Goal: Obtain resource: Obtain resource

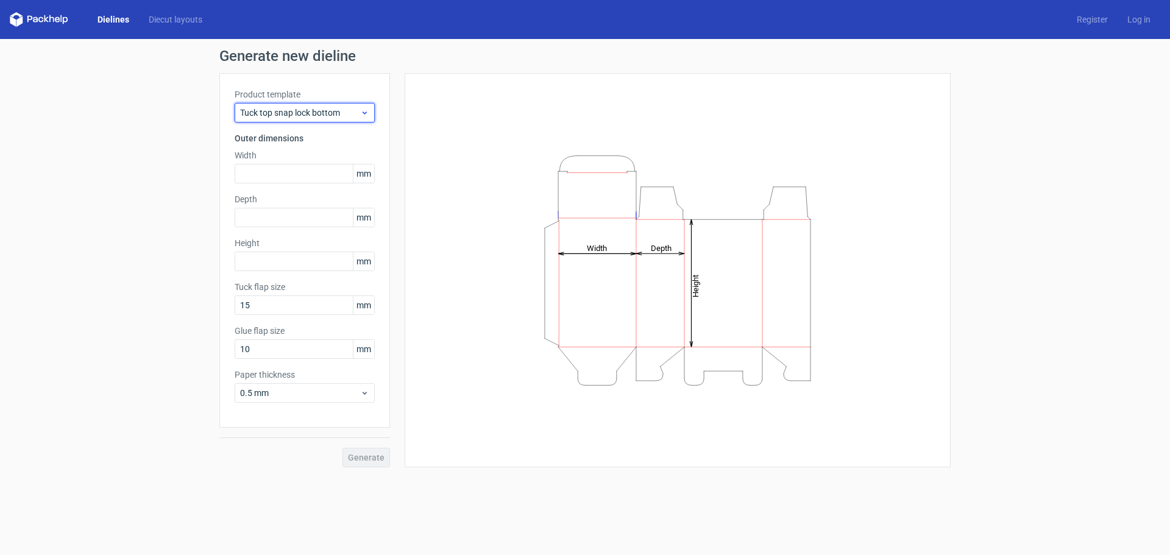
click at [342, 106] on div "Tuck top snap lock bottom" at bounding box center [305, 113] width 140 height 20
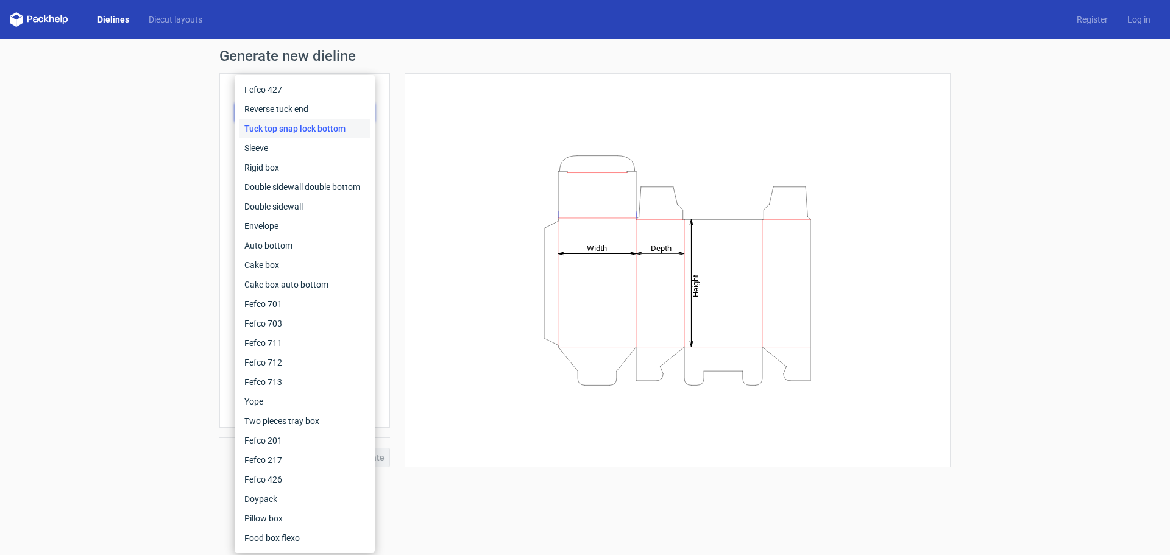
click at [382, 52] on h1 "Generate new dieline" at bounding box center [584, 56] width 731 height 15
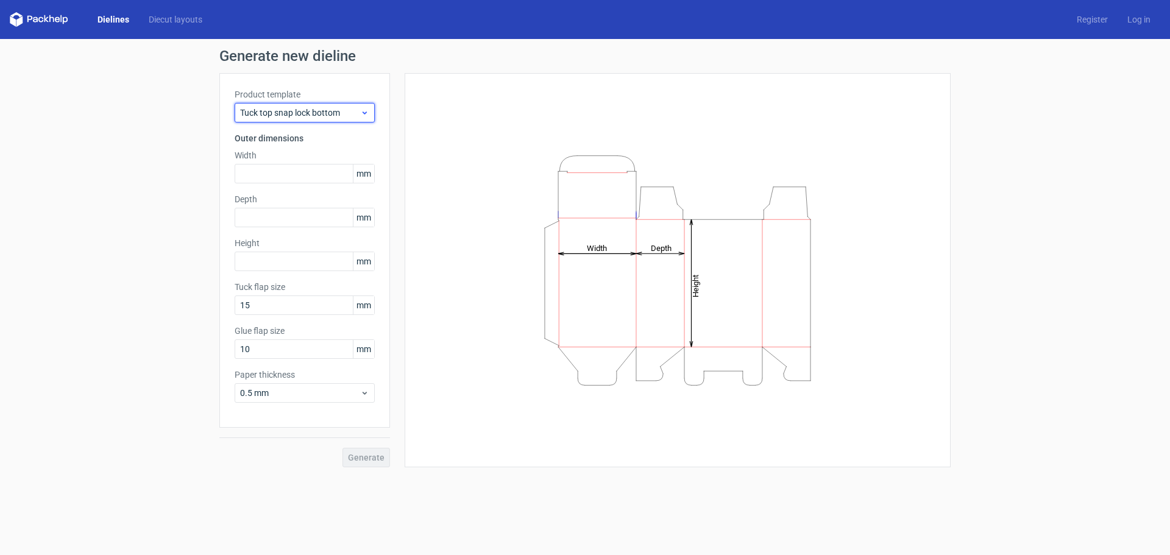
click at [347, 107] on span "Tuck top snap lock bottom" at bounding box center [300, 113] width 120 height 12
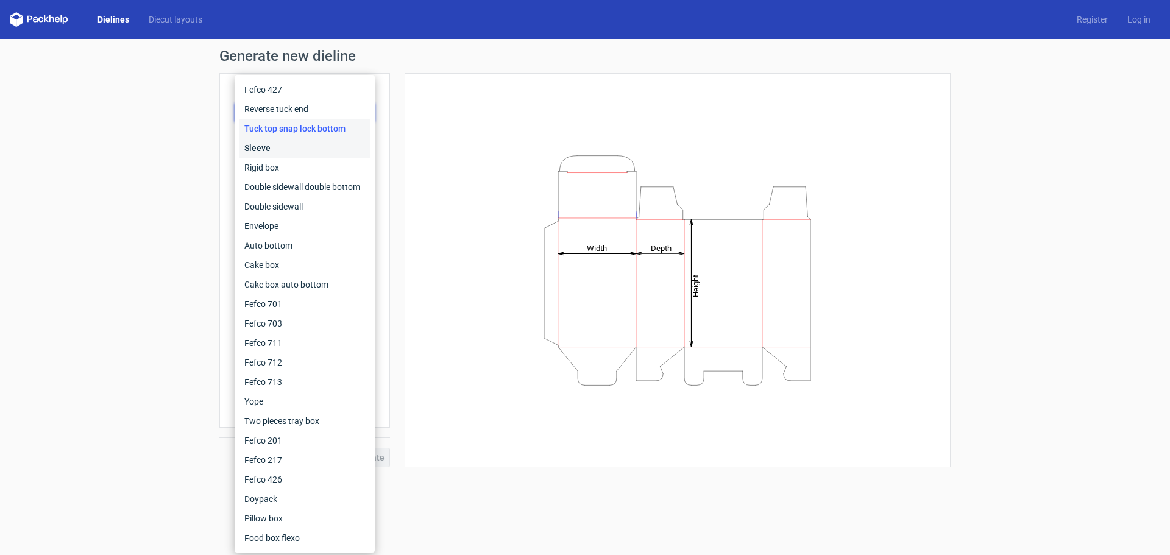
click at [335, 140] on div "Sleeve" at bounding box center [305, 148] width 130 height 20
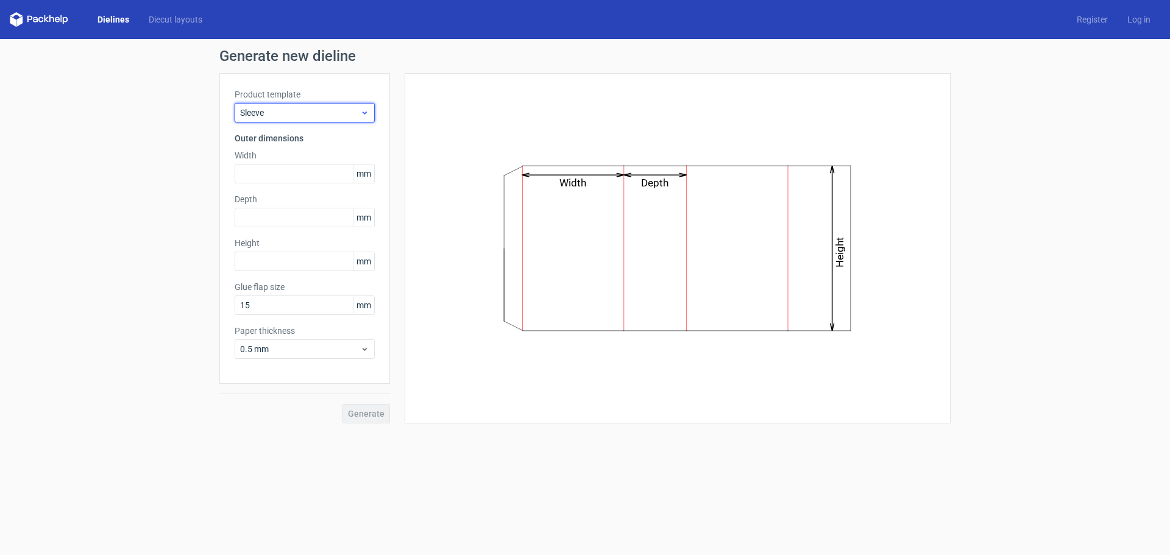
click at [344, 115] on span "Sleeve" at bounding box center [300, 113] width 120 height 12
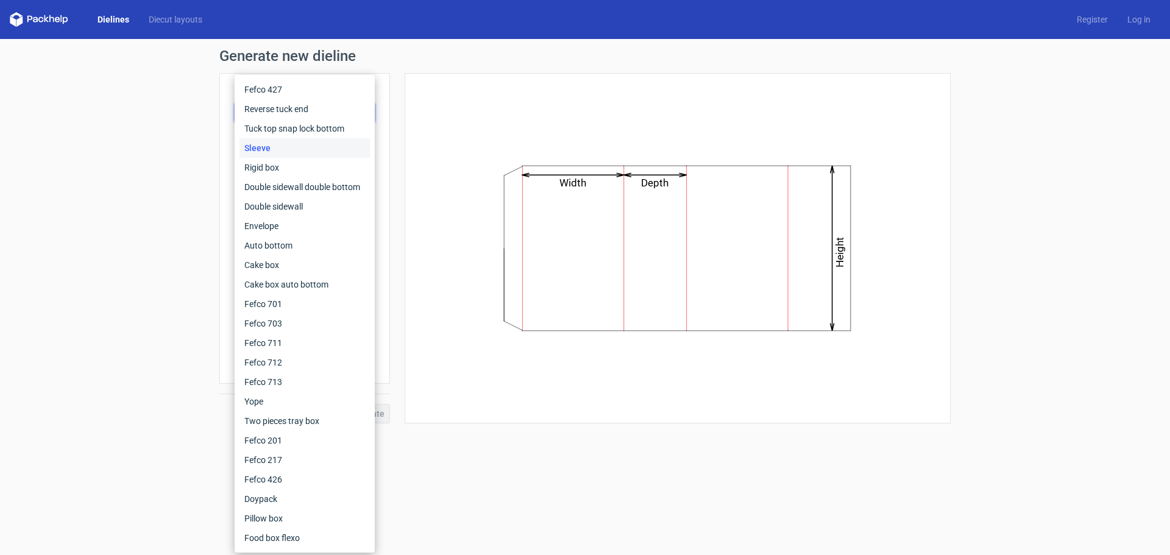
click at [332, 156] on div "Sleeve" at bounding box center [305, 148] width 130 height 20
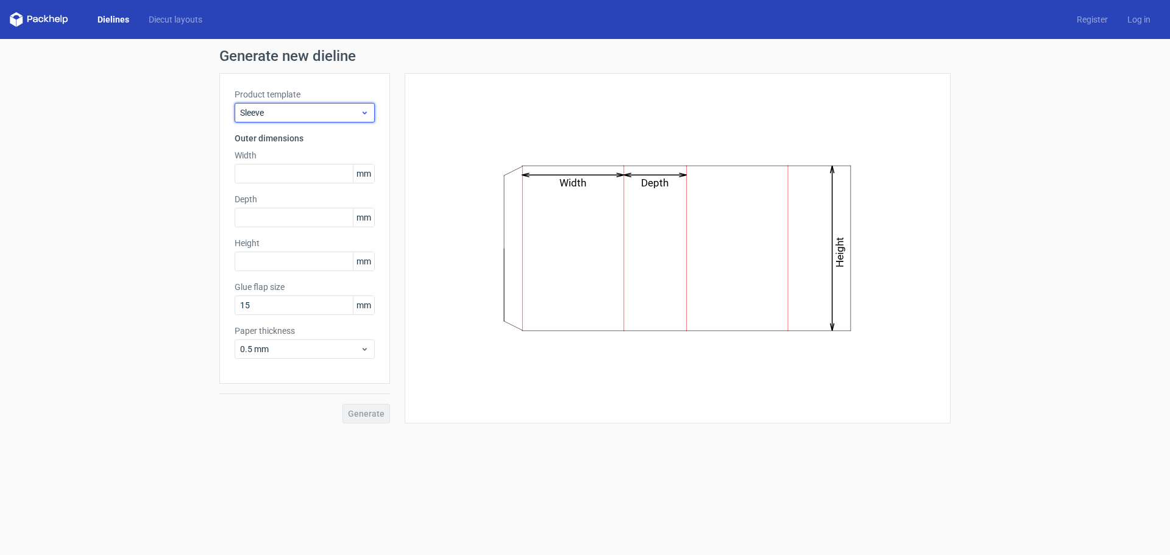
click at [335, 112] on span "Sleeve" at bounding box center [300, 113] width 120 height 12
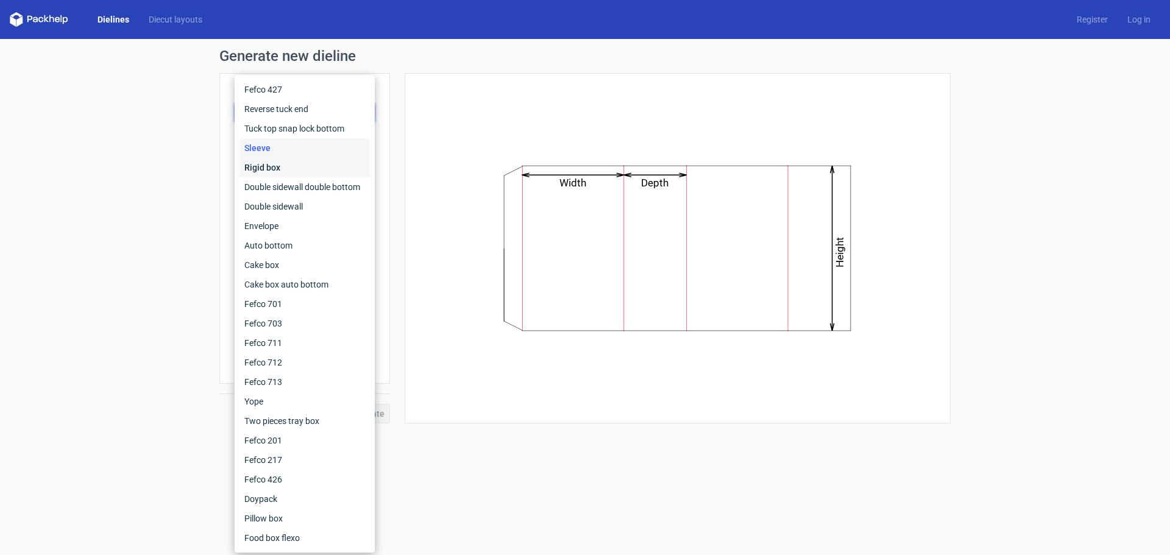
click at [311, 163] on div "Rigid box" at bounding box center [305, 168] width 130 height 20
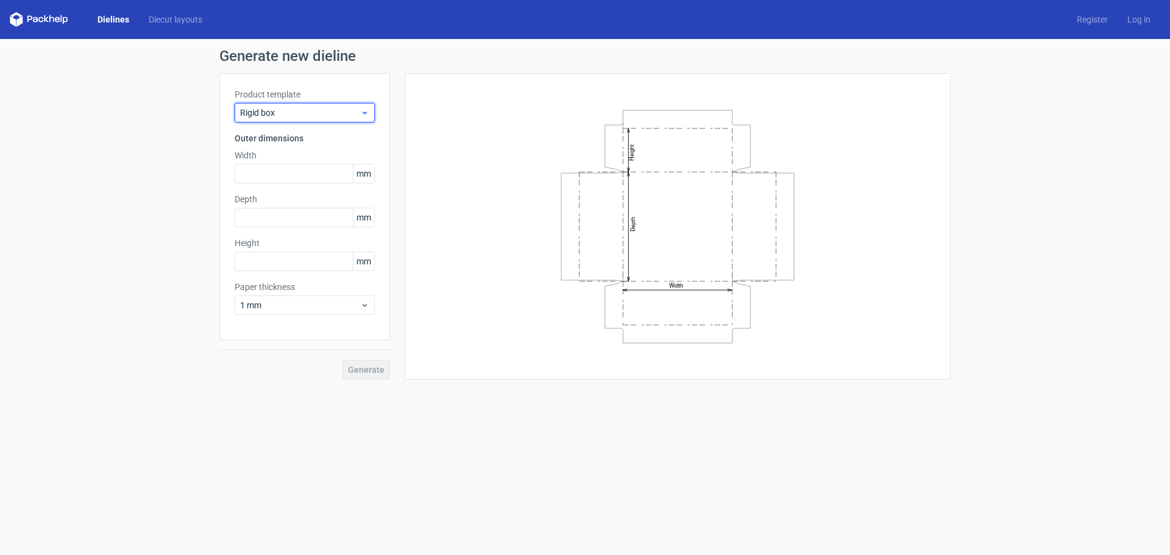
click at [315, 107] on span "Rigid box" at bounding box center [300, 113] width 120 height 12
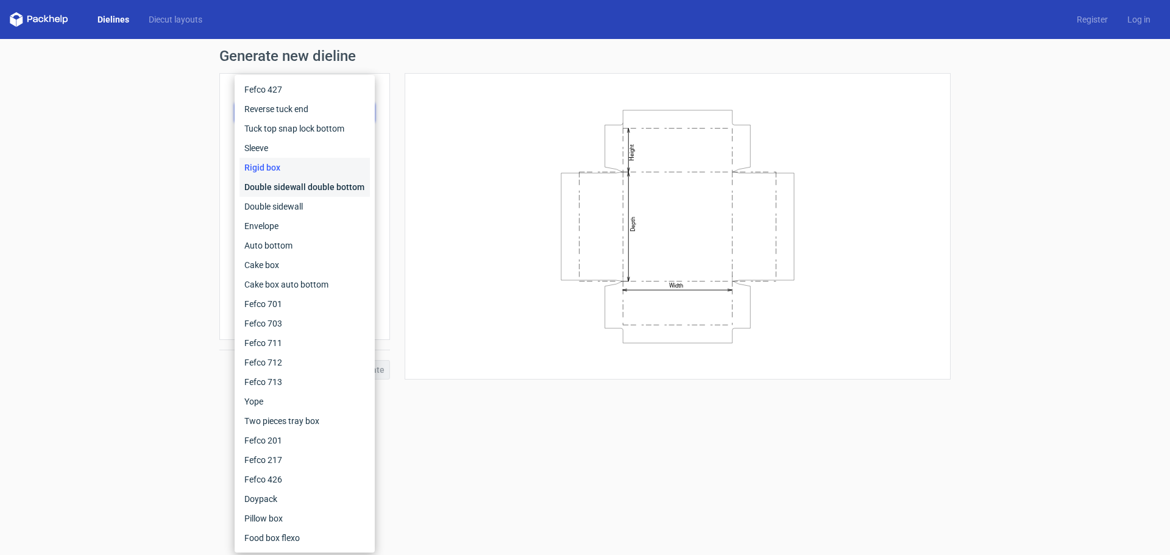
click at [295, 186] on div "Double sidewall double bottom" at bounding box center [305, 187] width 130 height 20
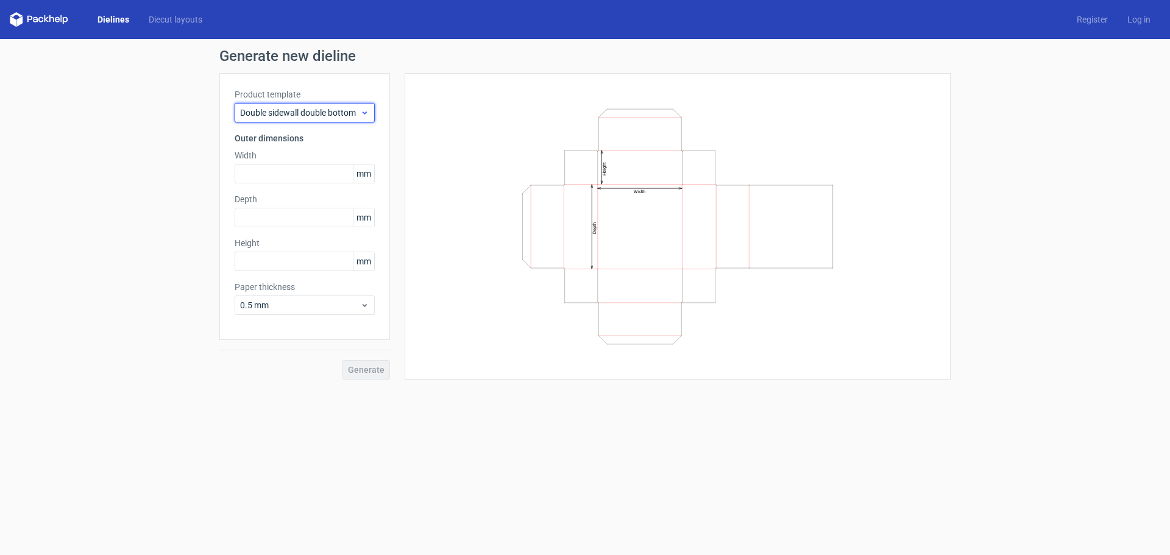
click at [324, 116] on span "Double sidewall double bottom" at bounding box center [300, 113] width 120 height 12
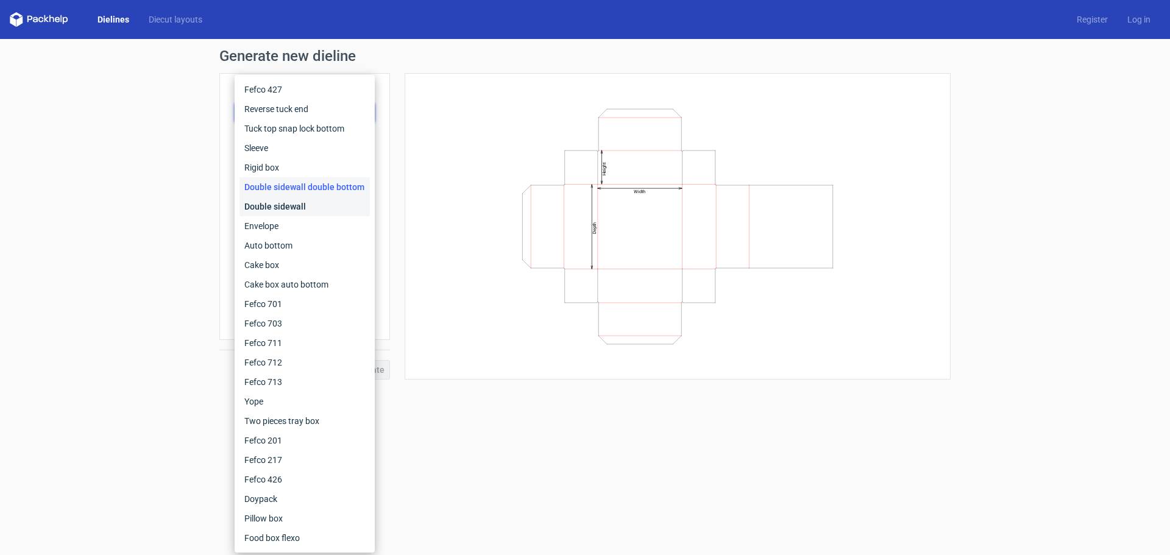
click at [316, 200] on div "Double sidewall" at bounding box center [305, 207] width 130 height 20
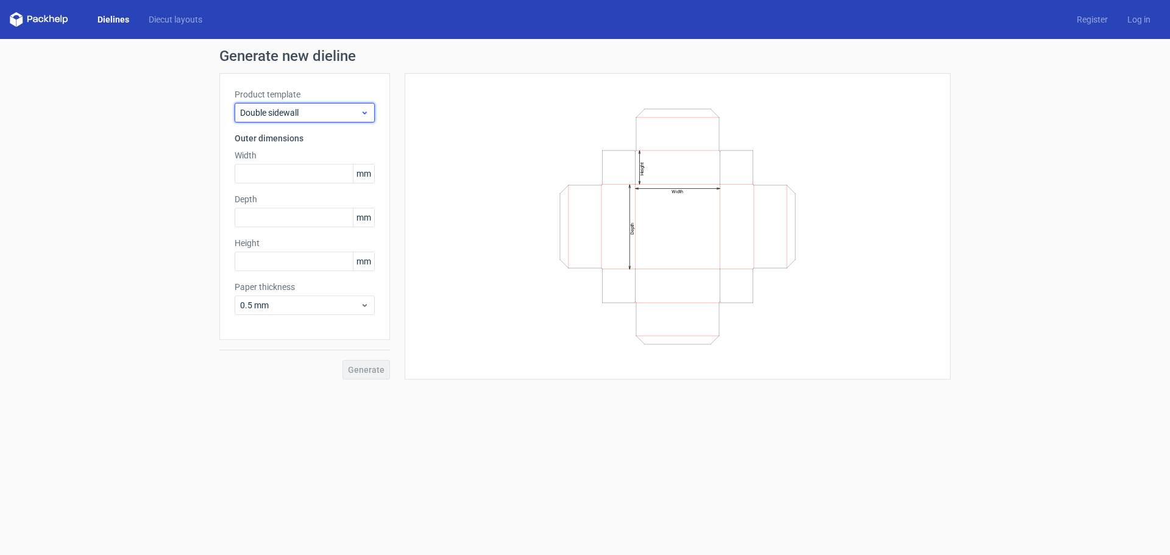
click at [322, 109] on span "Double sidewall" at bounding box center [300, 113] width 120 height 12
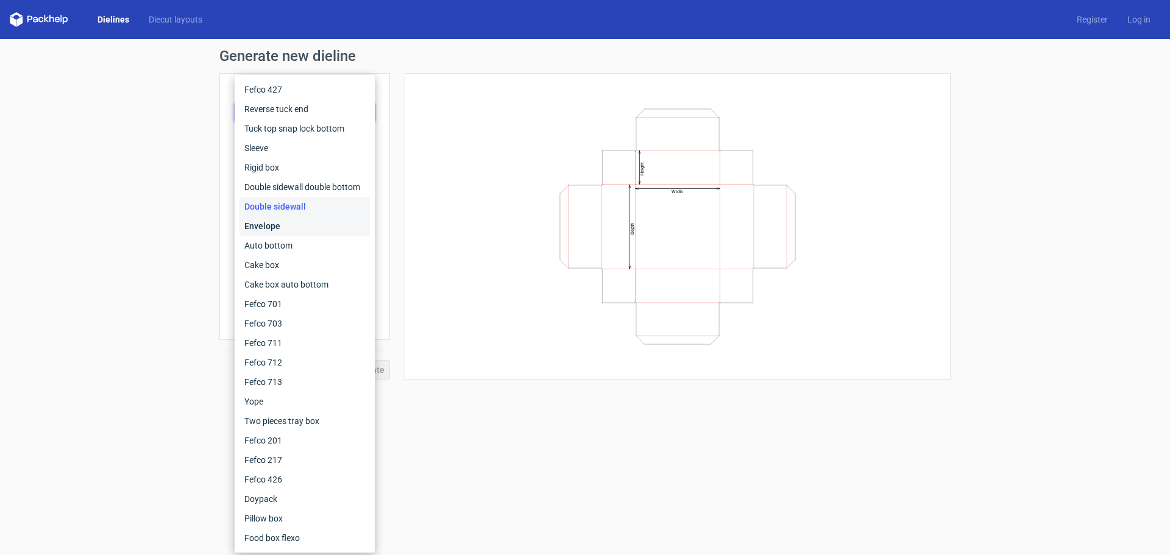
click at [316, 226] on div "Envelope" at bounding box center [305, 226] width 130 height 20
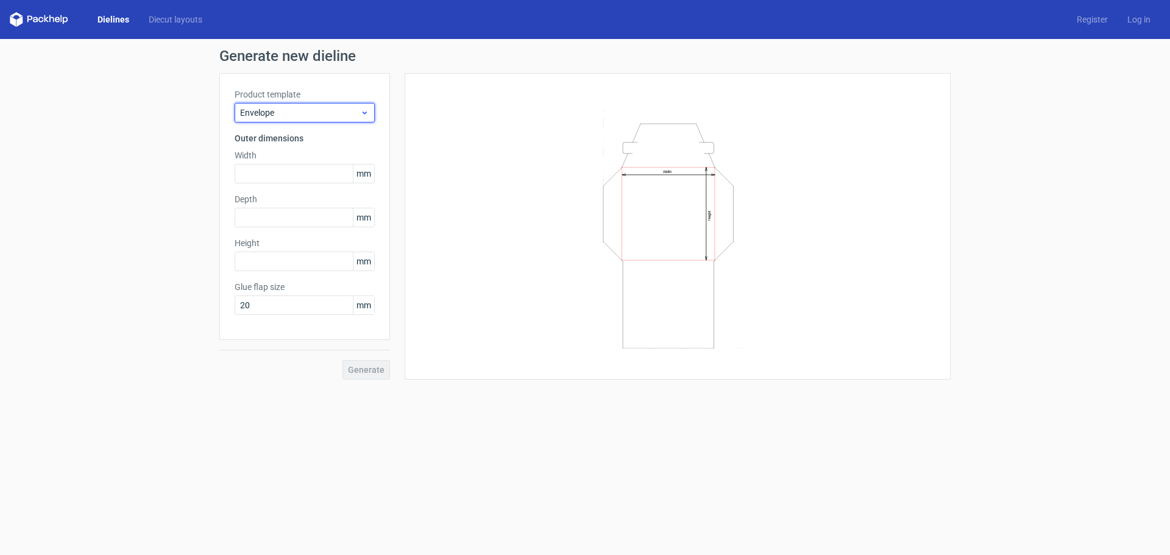
click at [325, 112] on span "Envelope" at bounding box center [300, 113] width 120 height 12
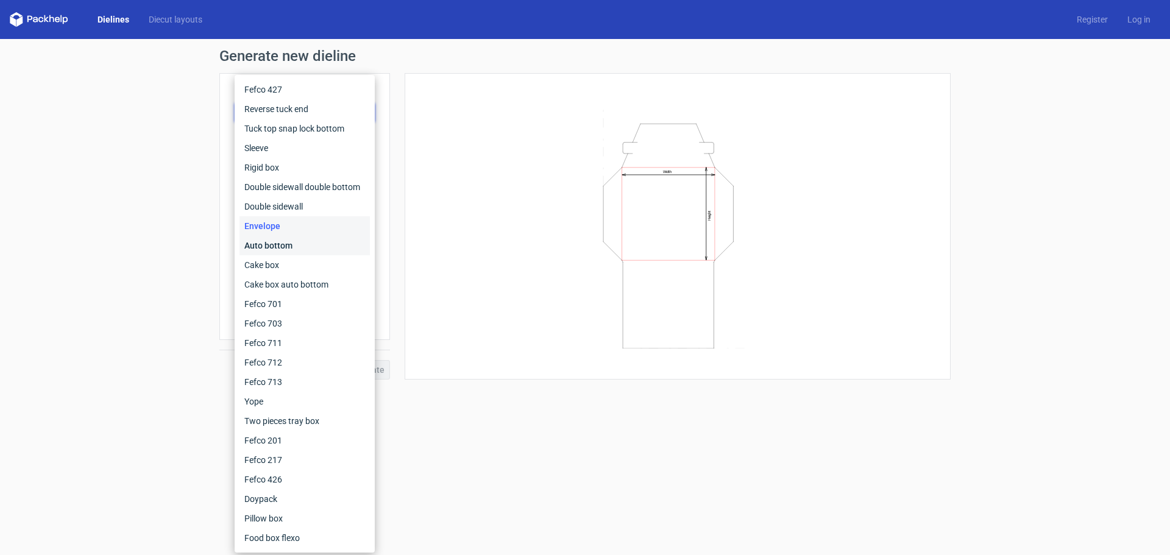
click at [314, 252] on div "Auto bottom" at bounding box center [305, 246] width 130 height 20
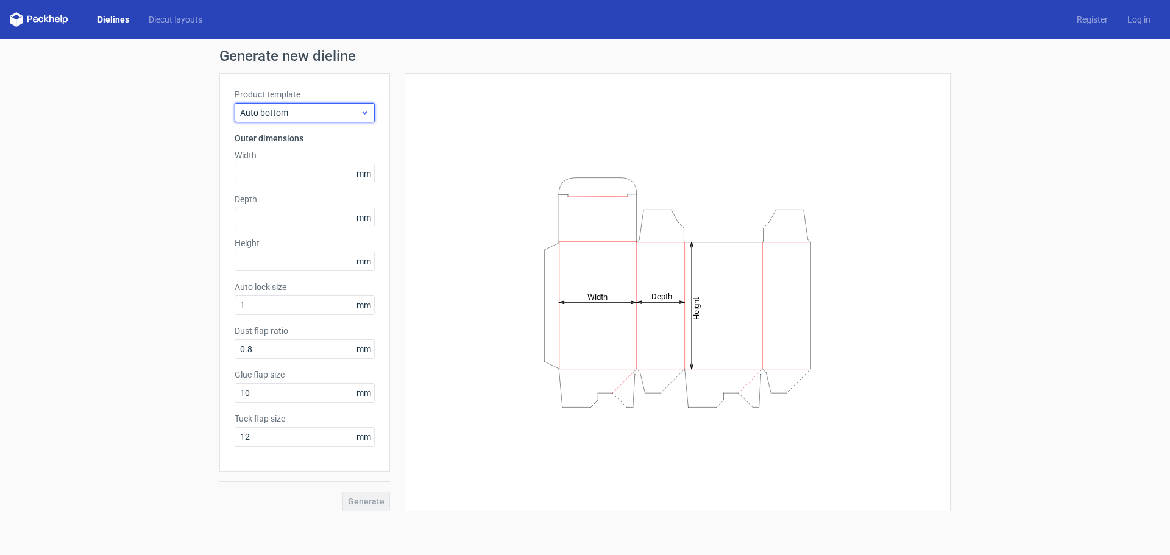
click at [344, 115] on span "Auto bottom" at bounding box center [300, 113] width 120 height 12
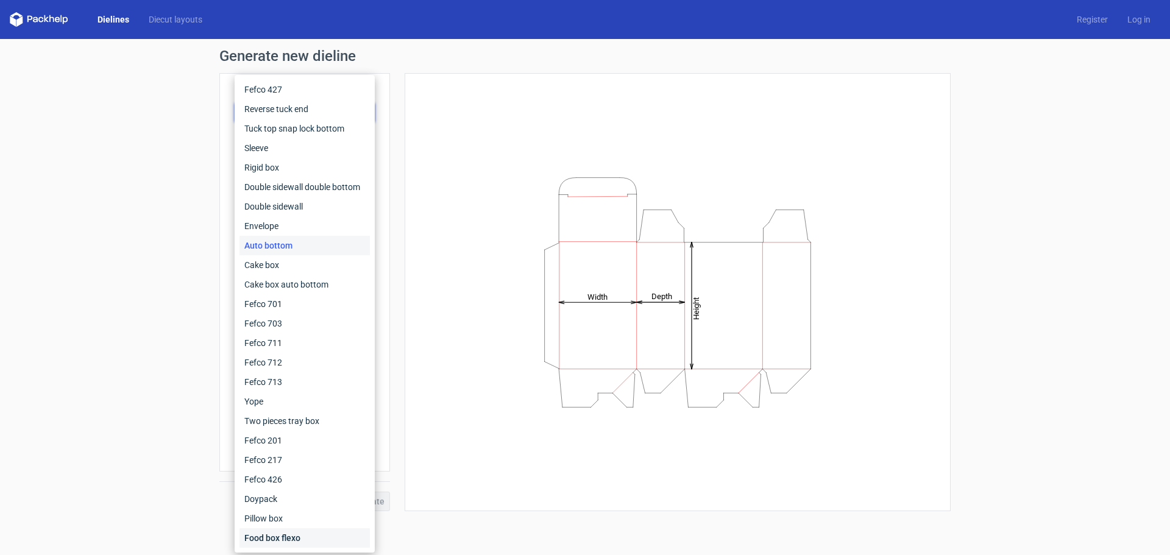
click at [297, 533] on div "Food box flexo" at bounding box center [305, 538] width 130 height 20
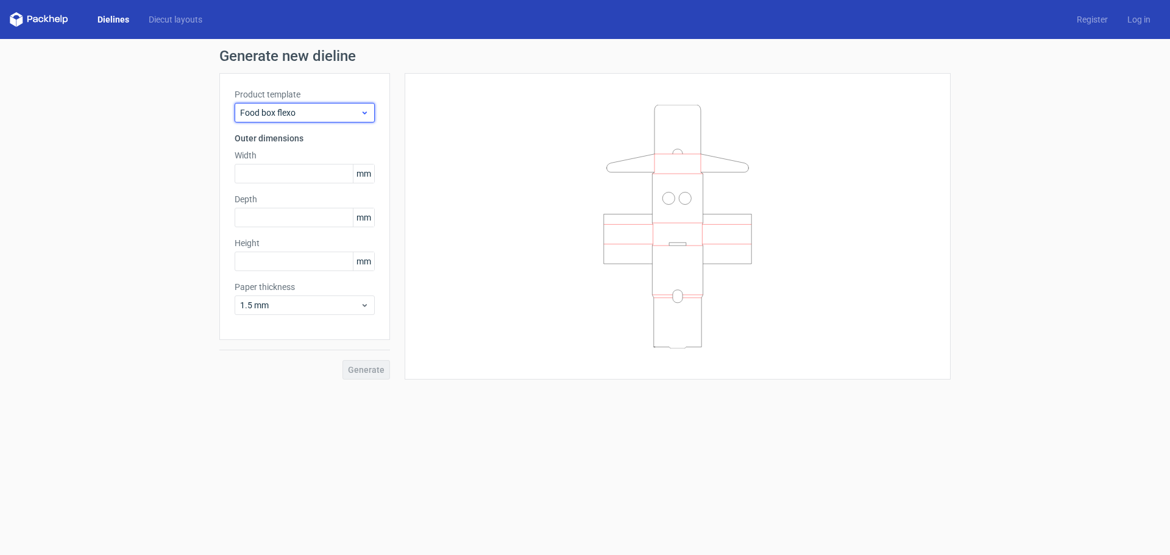
click at [328, 118] on span "Food box flexo" at bounding box center [300, 113] width 120 height 12
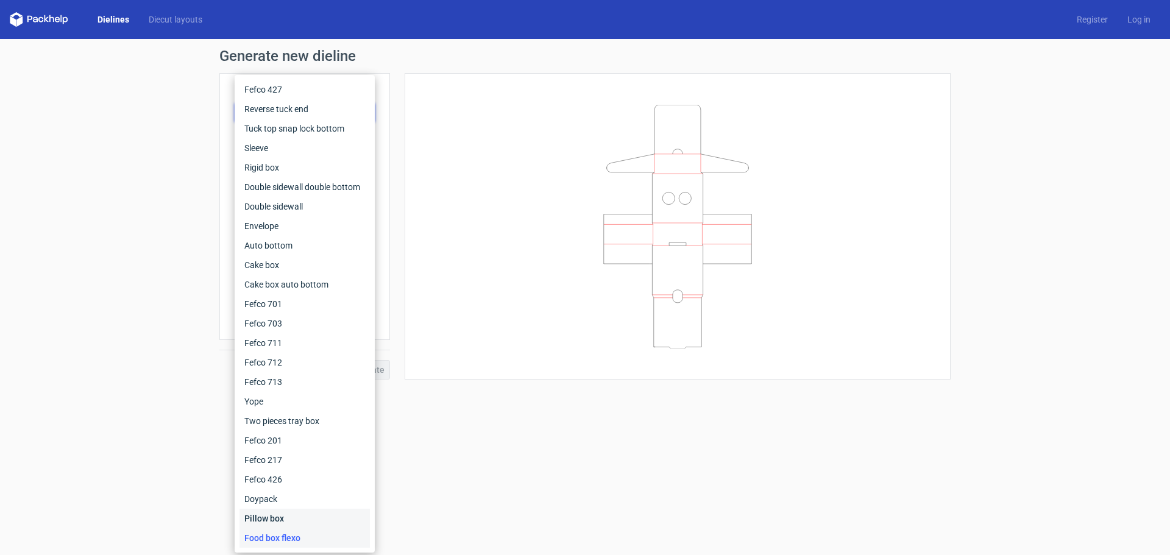
click at [280, 527] on div "Pillow box" at bounding box center [305, 519] width 130 height 20
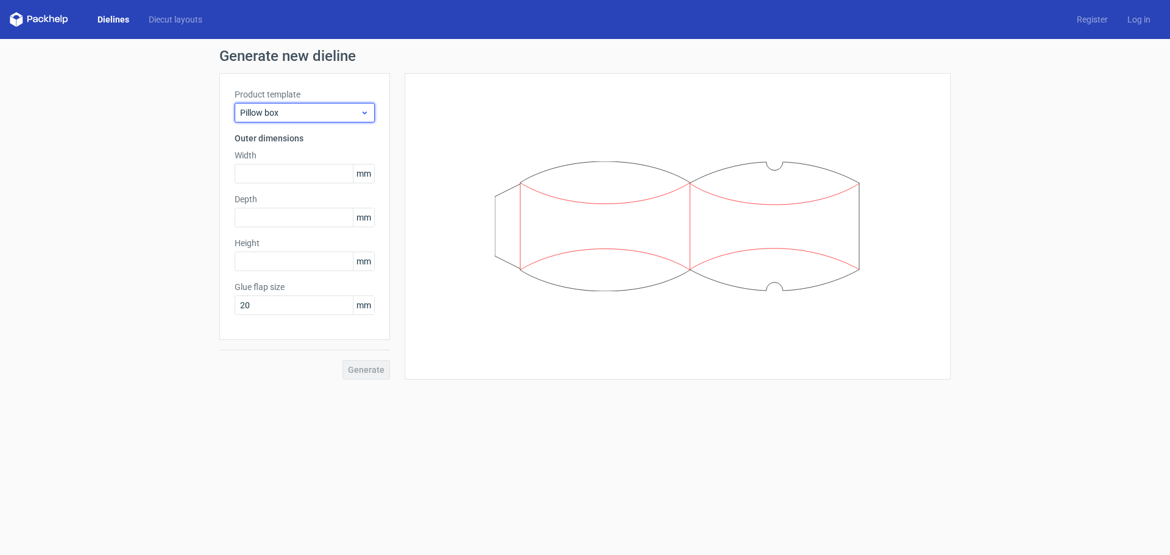
click at [321, 112] on span "Pillow box" at bounding box center [300, 113] width 120 height 12
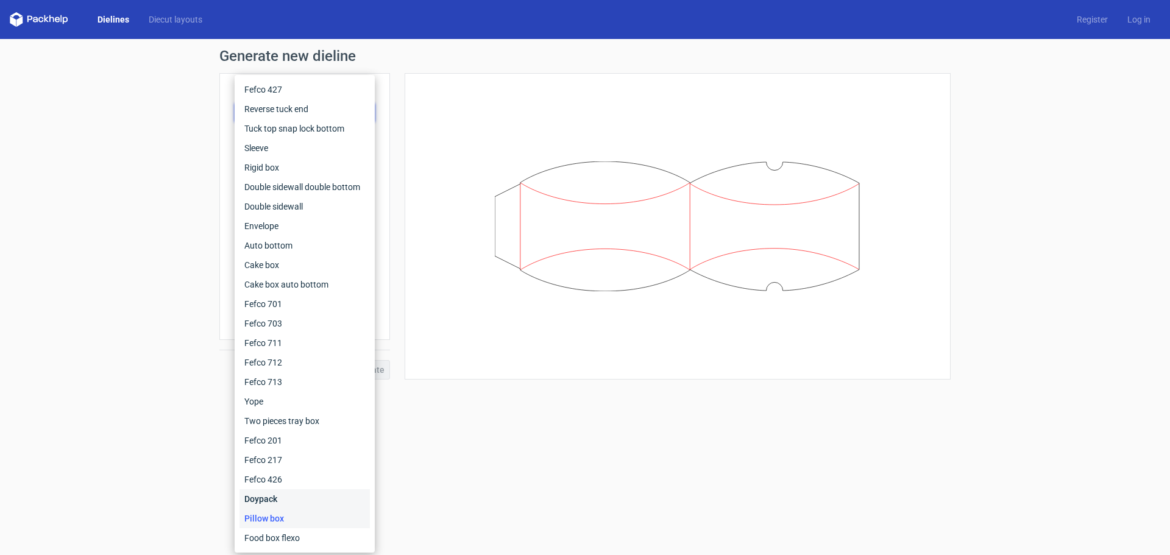
click at [278, 499] on div "Doypack" at bounding box center [305, 499] width 130 height 20
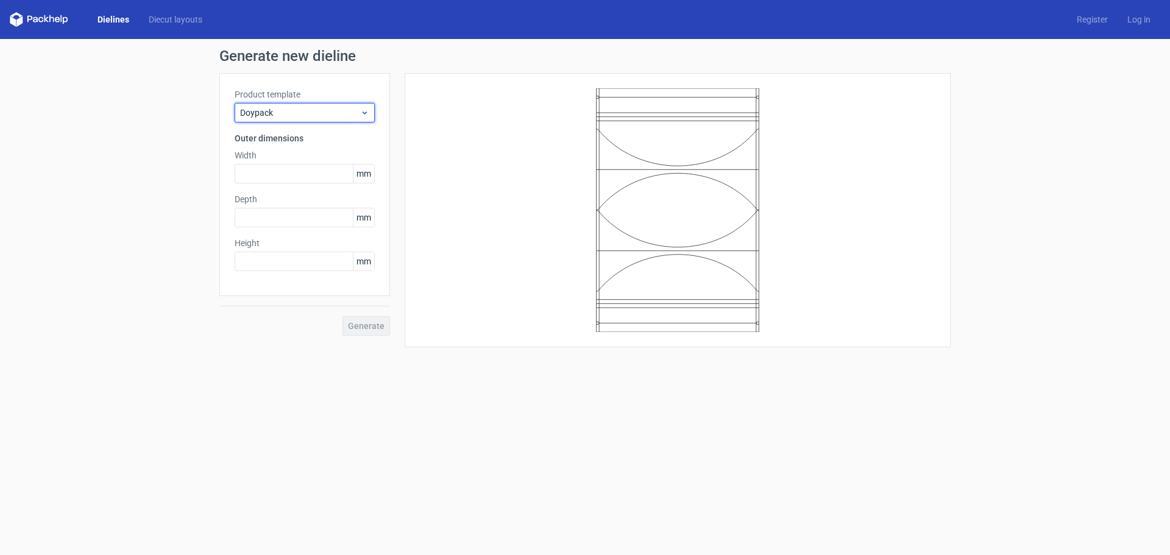
click at [302, 113] on span "Doypack" at bounding box center [300, 113] width 120 height 12
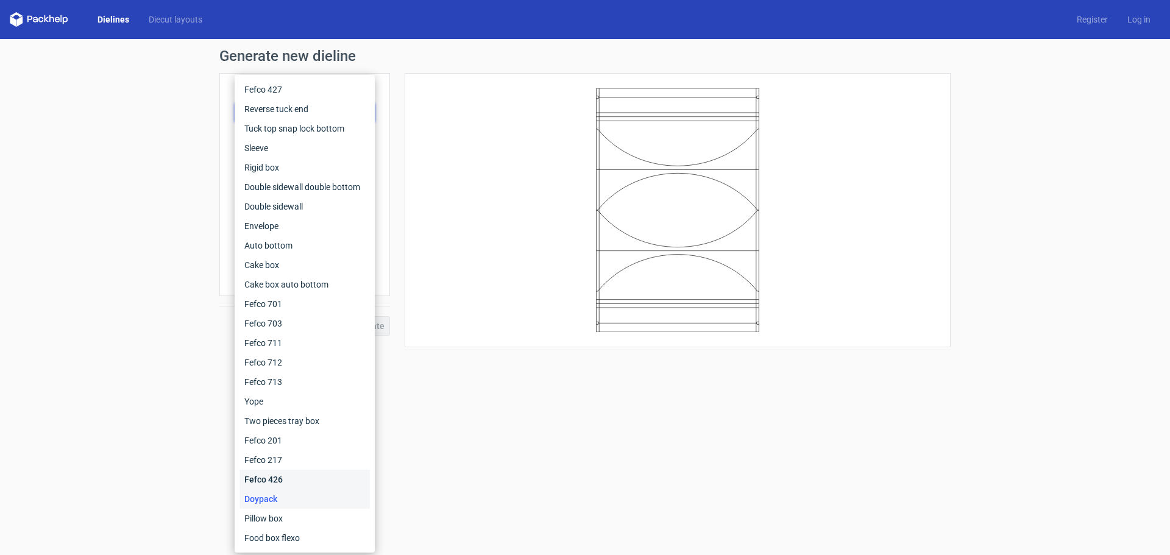
click at [292, 480] on div "Fefco 426" at bounding box center [305, 480] width 130 height 20
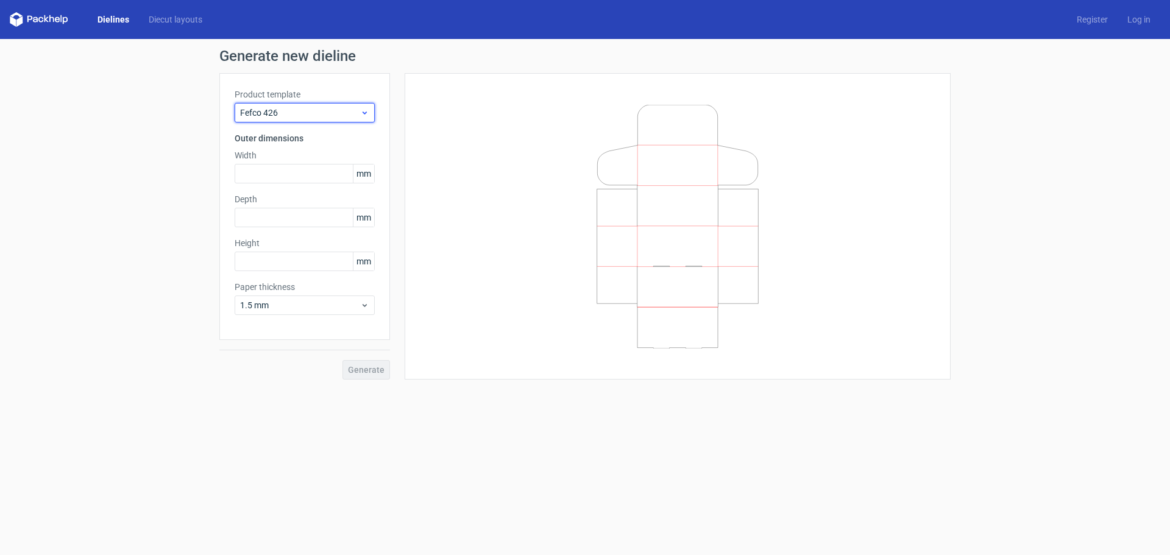
click at [321, 107] on span "Fefco 426" at bounding box center [300, 113] width 120 height 12
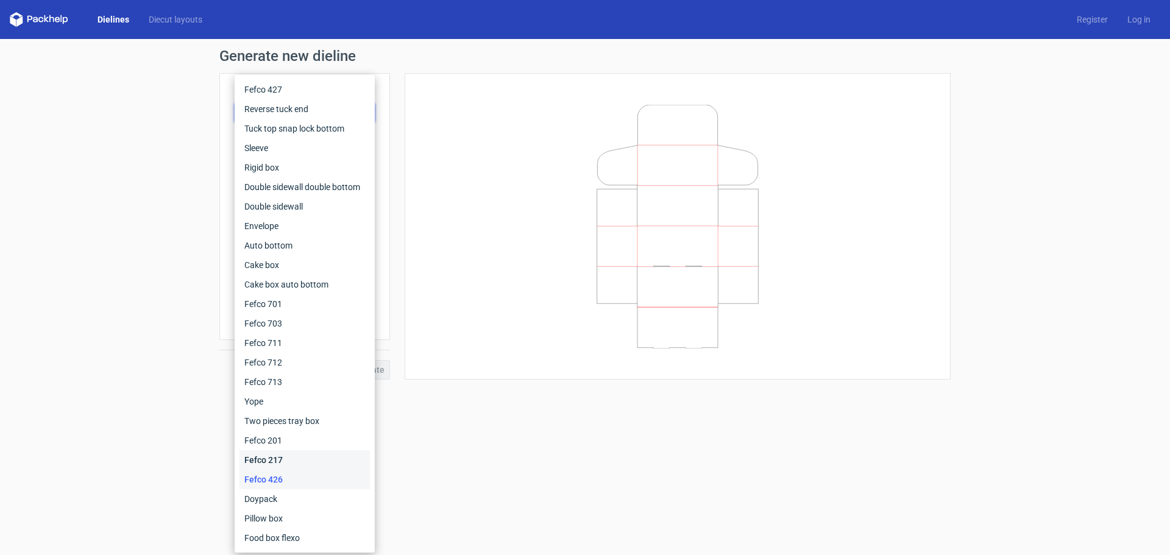
click at [266, 464] on div "Fefco 217" at bounding box center [305, 460] width 130 height 20
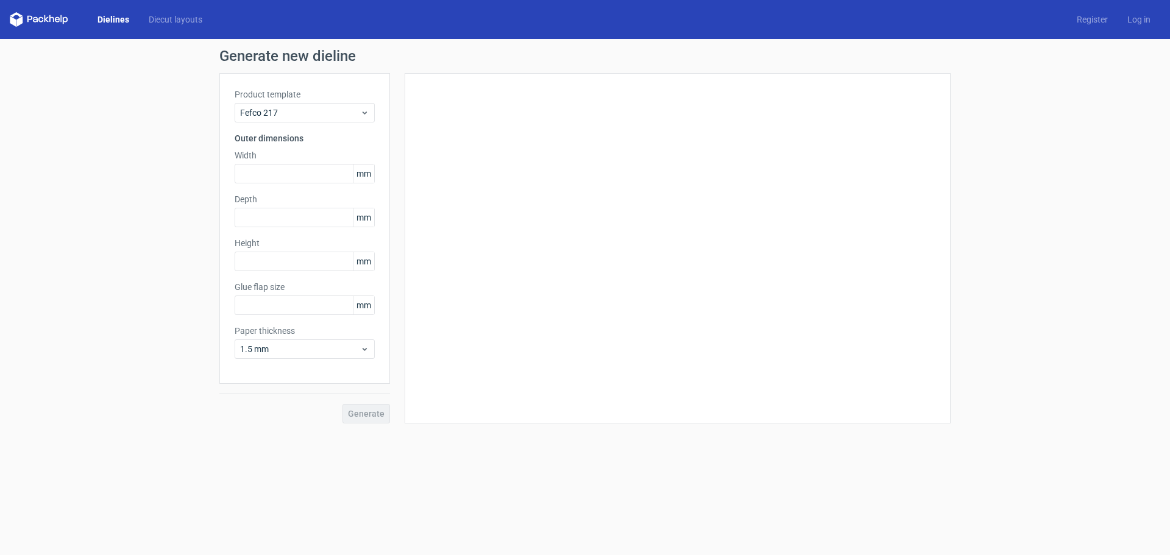
type input "20"
click at [300, 113] on span "Fefco 217" at bounding box center [300, 113] width 120 height 12
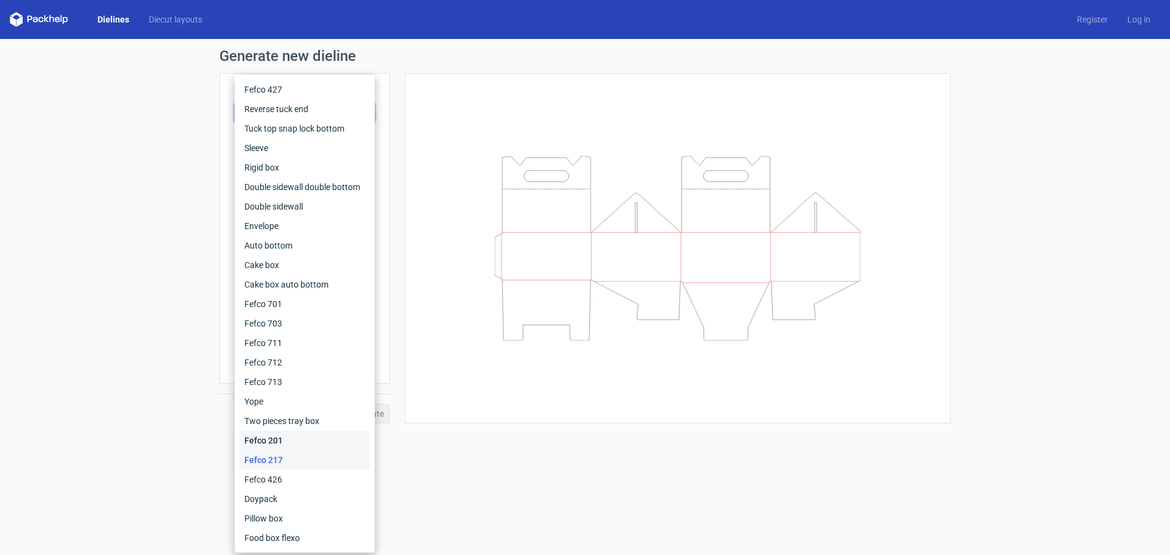
click at [291, 437] on div "Fefco 201" at bounding box center [305, 441] width 130 height 20
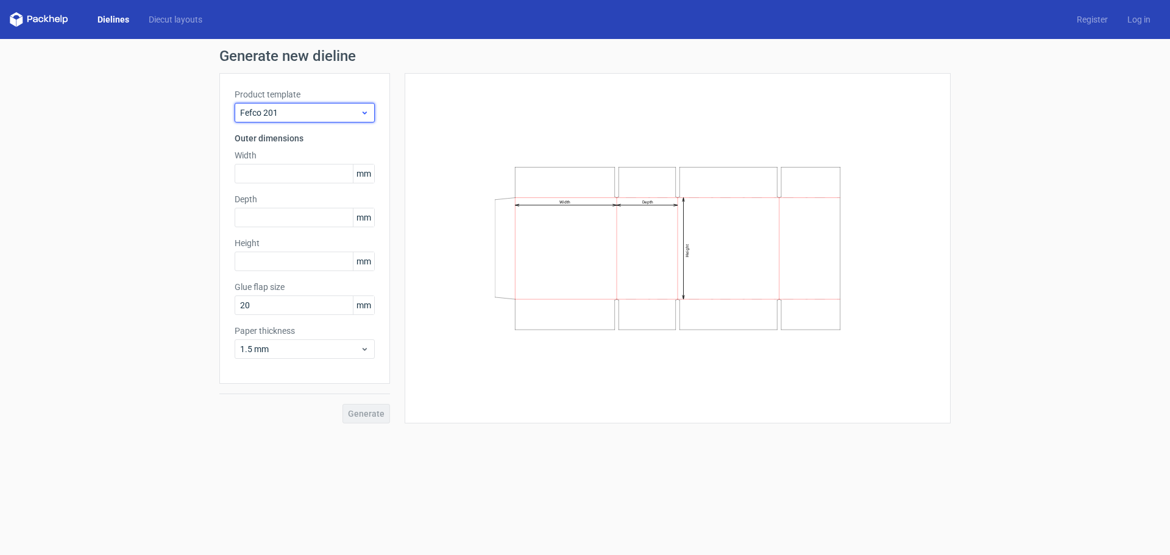
click at [318, 106] on div "Fefco 201" at bounding box center [305, 113] width 140 height 20
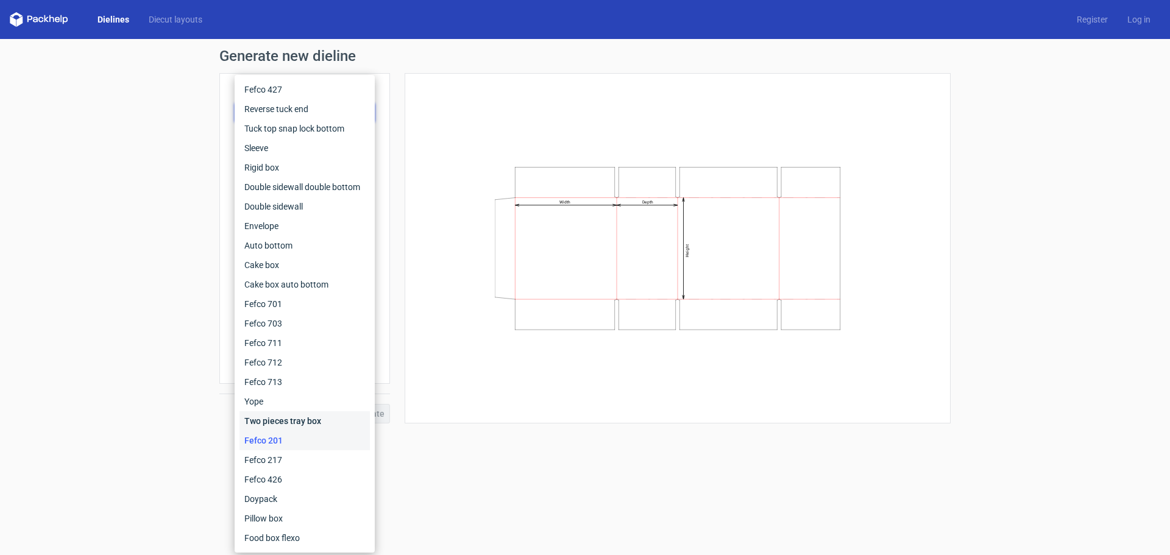
click at [305, 424] on div "Two pieces tray box" at bounding box center [305, 421] width 130 height 20
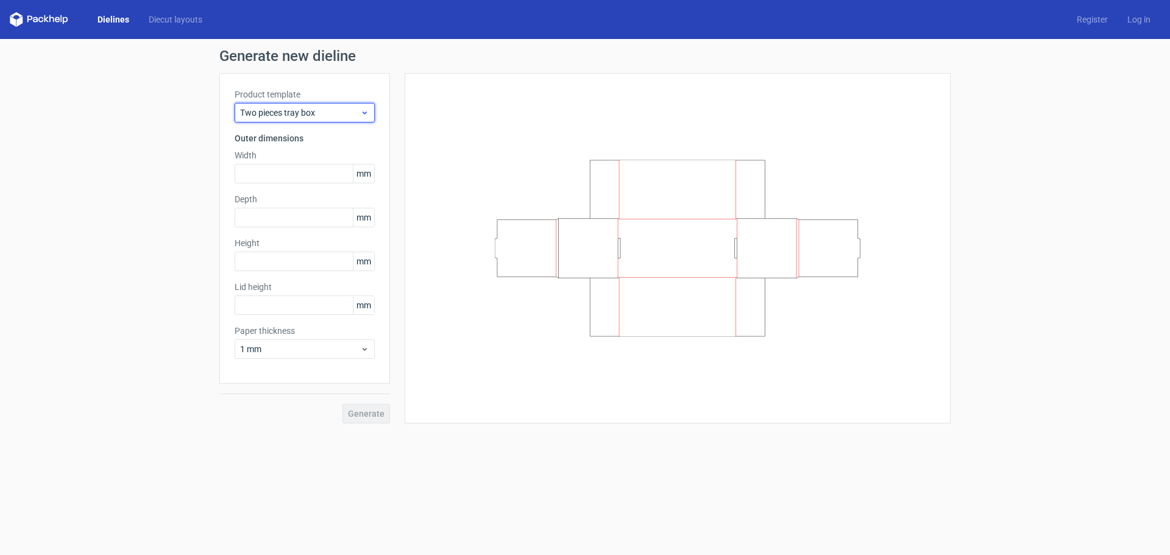
click at [299, 116] on span "Two pieces tray box" at bounding box center [300, 113] width 120 height 12
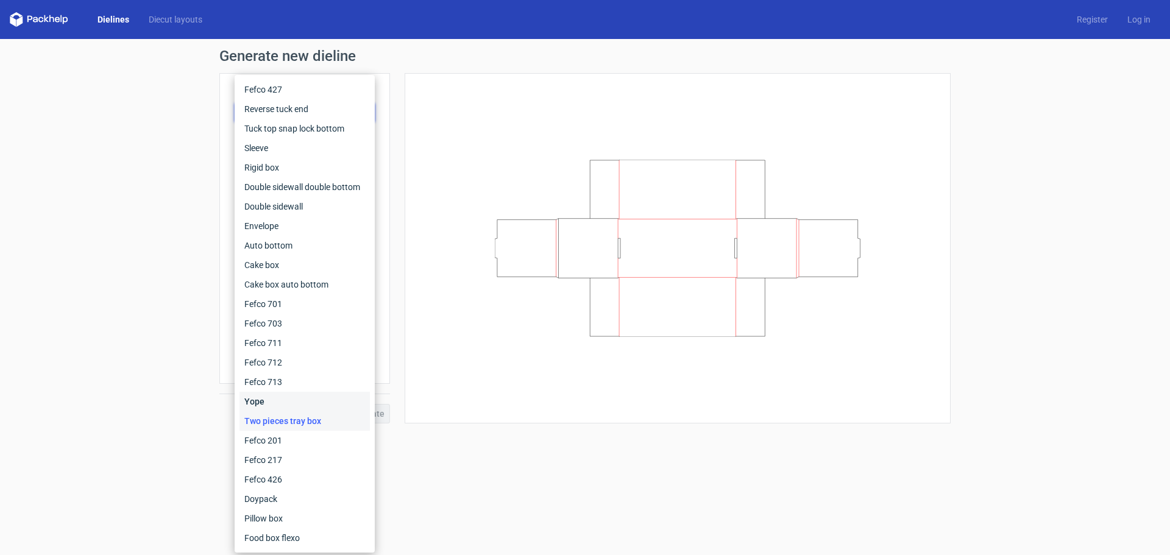
click at [289, 394] on div "Yope" at bounding box center [305, 402] width 130 height 20
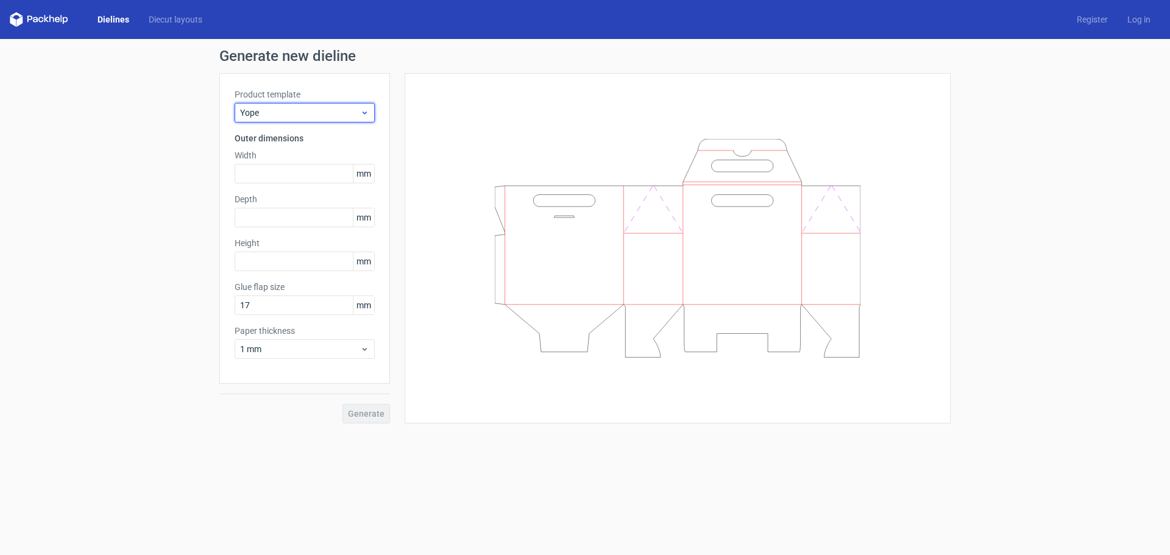
click at [308, 110] on span "Yope" at bounding box center [300, 113] width 120 height 12
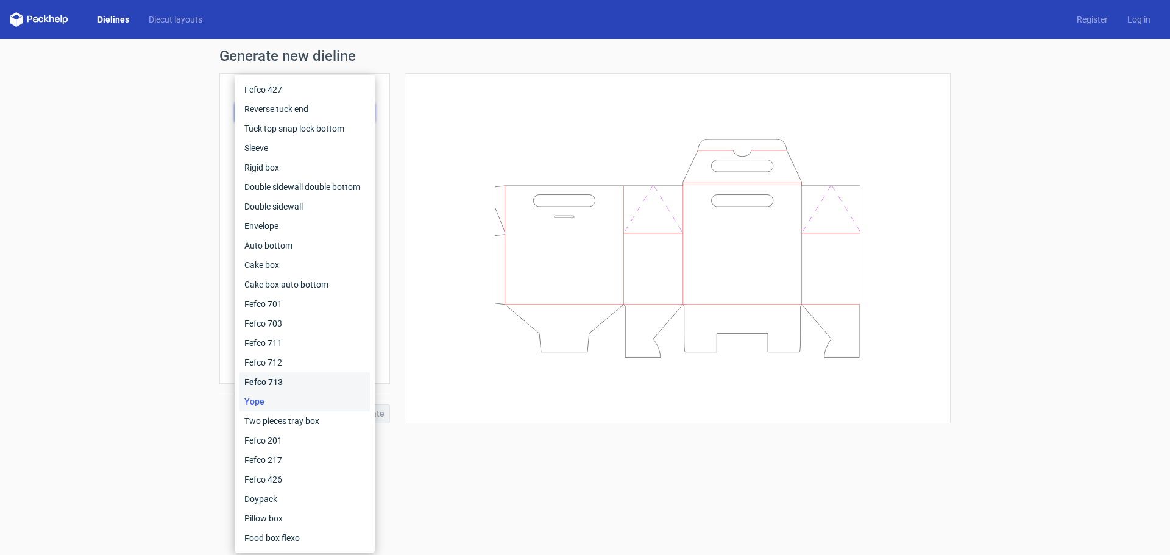
click at [253, 378] on div "Fefco 713" at bounding box center [305, 382] width 130 height 20
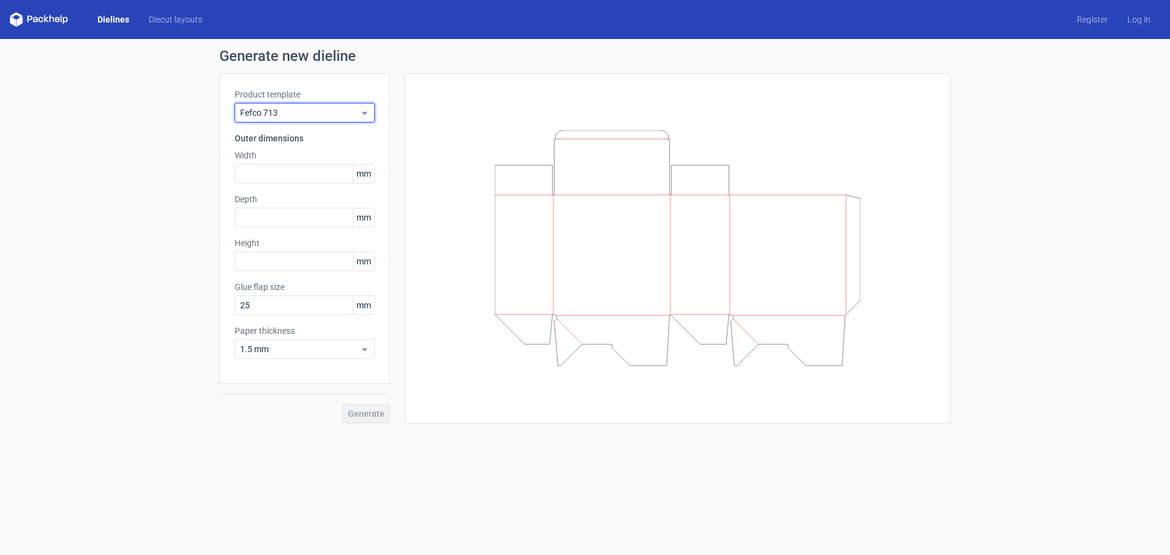
click at [308, 110] on span "Fefco 713" at bounding box center [300, 113] width 120 height 12
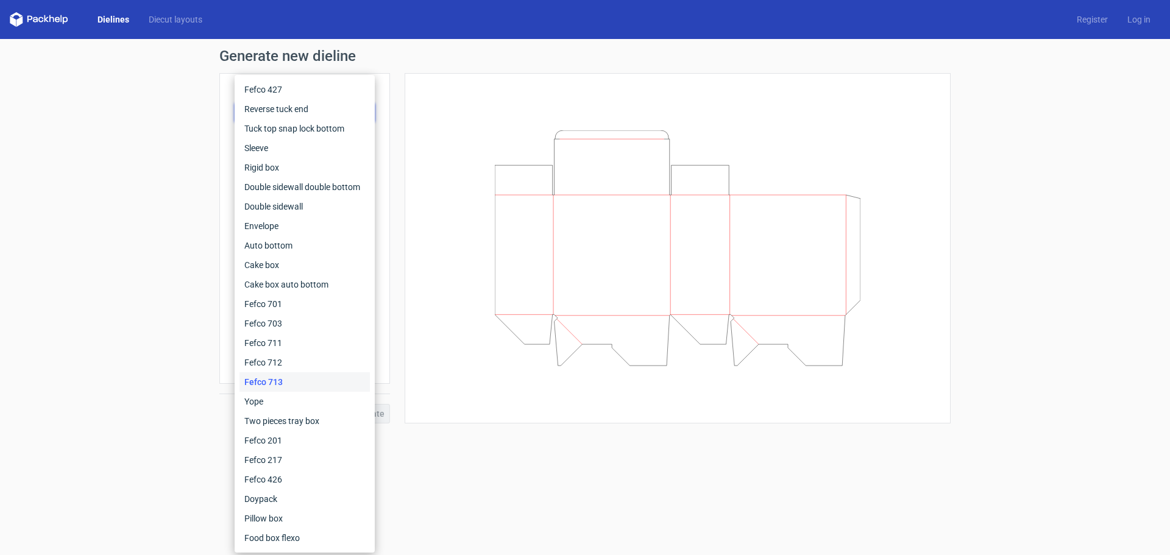
click at [294, 373] on div "Fefco 713" at bounding box center [305, 382] width 130 height 20
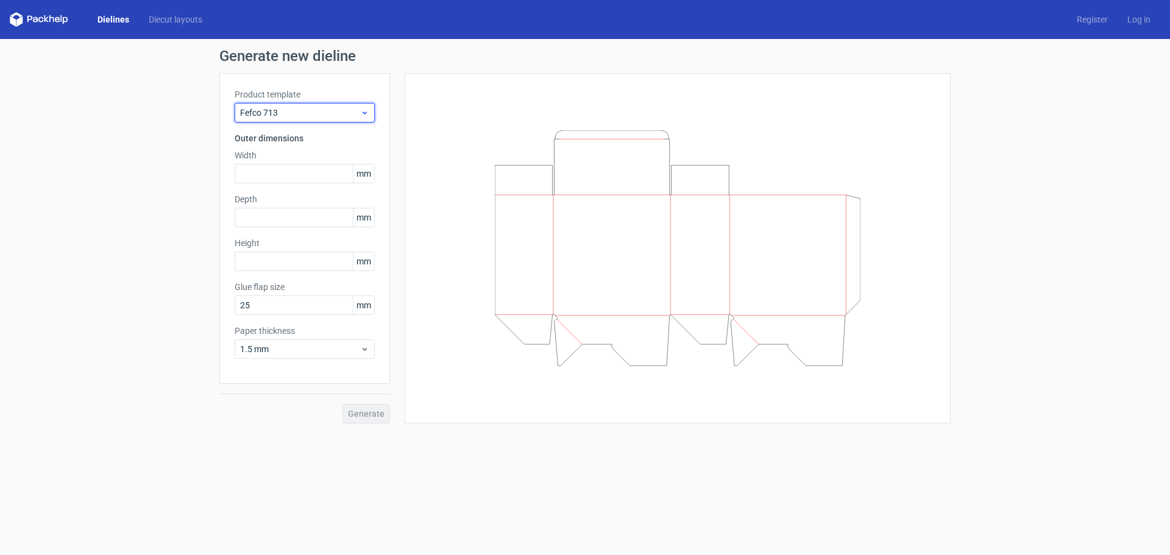
click at [282, 118] on div "Fefco 713" at bounding box center [305, 113] width 140 height 20
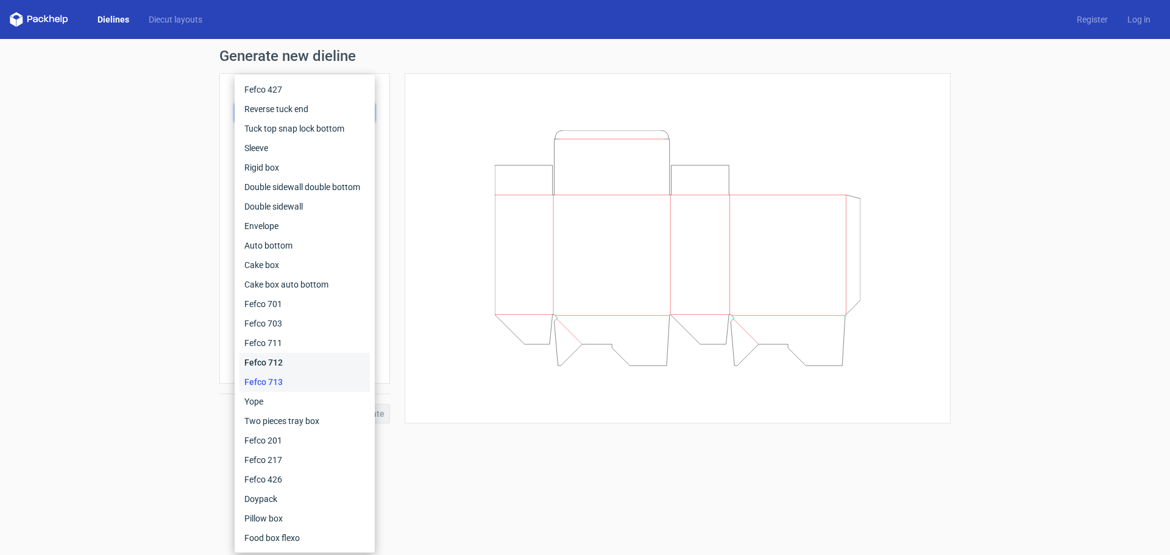
click at [313, 366] on div "Fefco 712" at bounding box center [305, 363] width 130 height 20
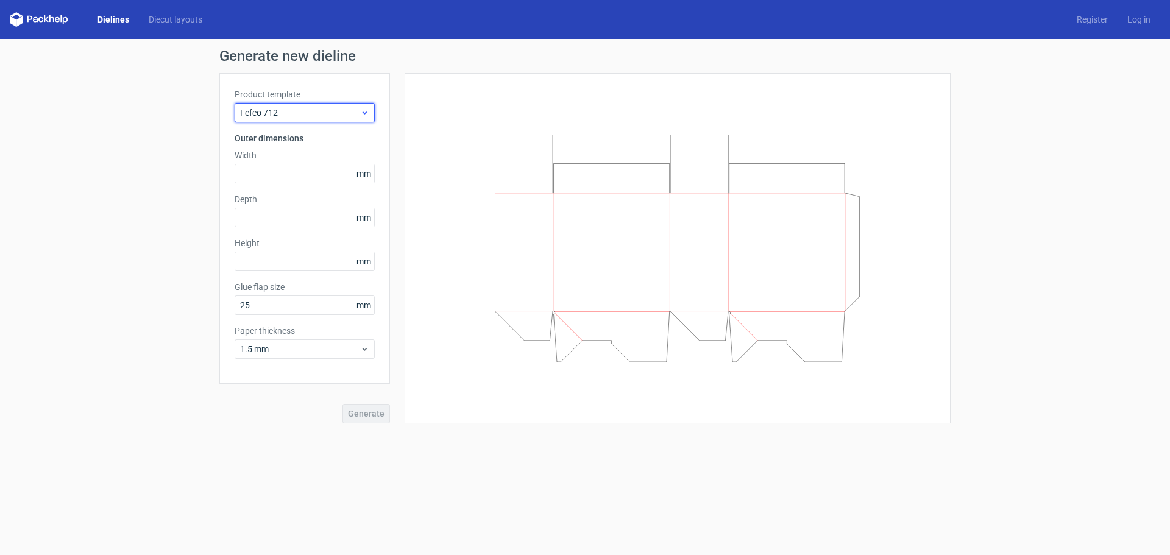
click at [307, 115] on span "Fefco 712" at bounding box center [300, 113] width 120 height 12
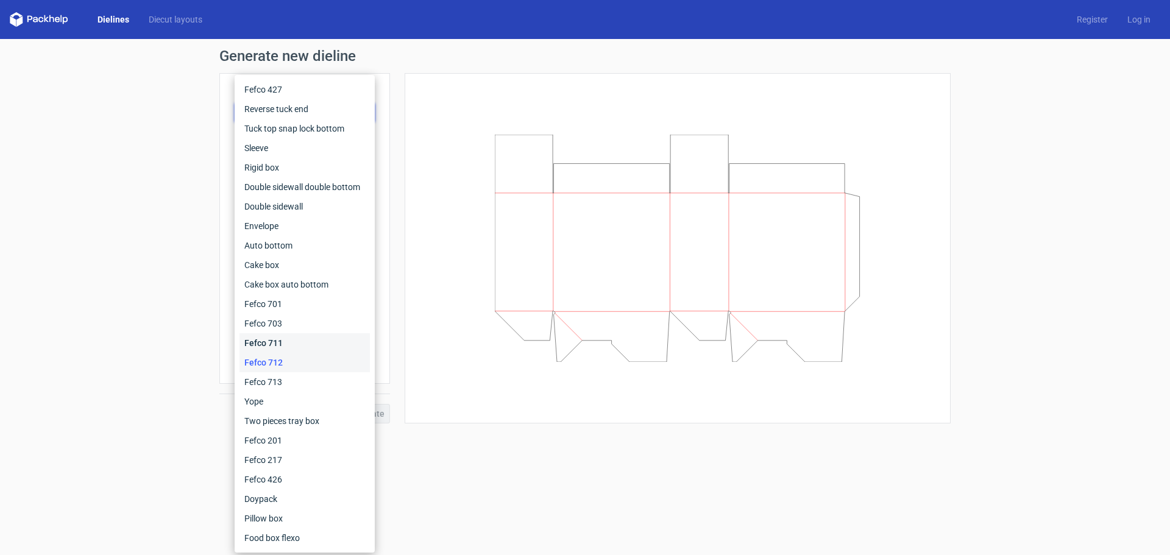
click at [306, 336] on div "Fefco 711" at bounding box center [305, 343] width 130 height 20
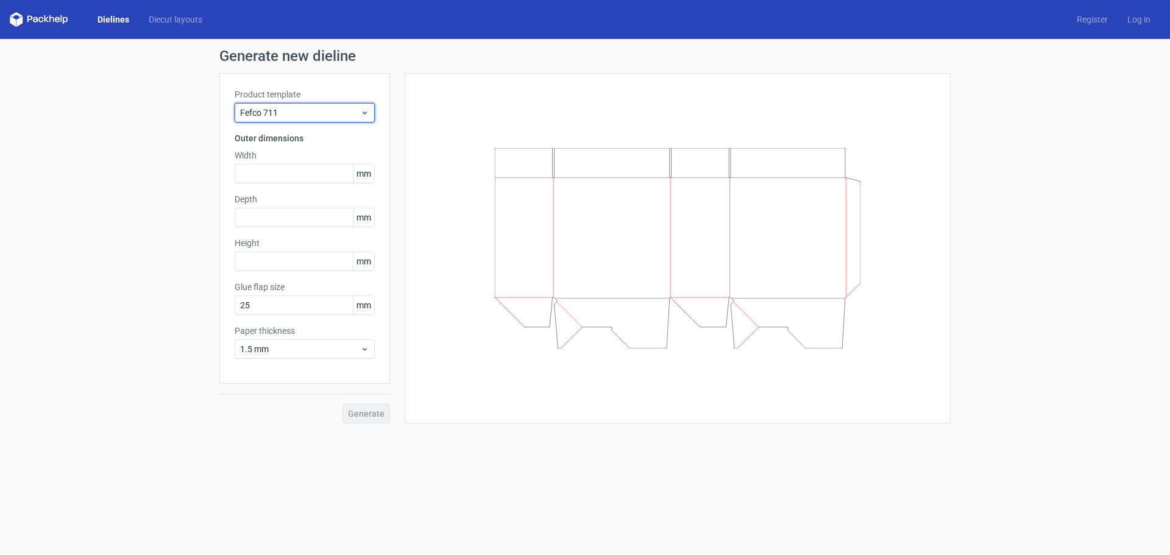
click at [305, 108] on span "Fefco 711" at bounding box center [300, 113] width 120 height 12
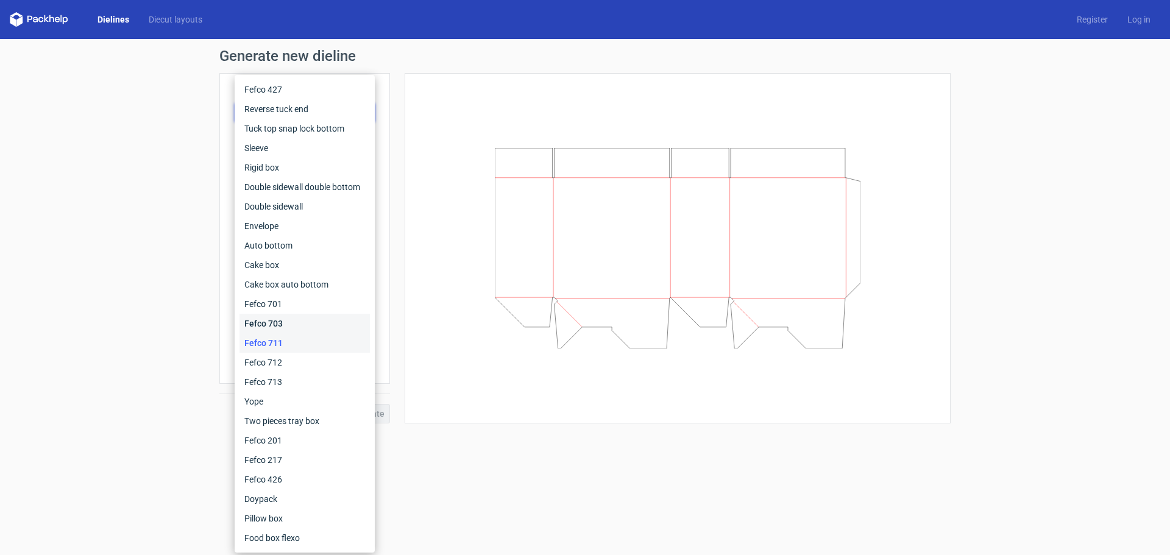
click at [291, 318] on div "Fefco 703" at bounding box center [305, 324] width 130 height 20
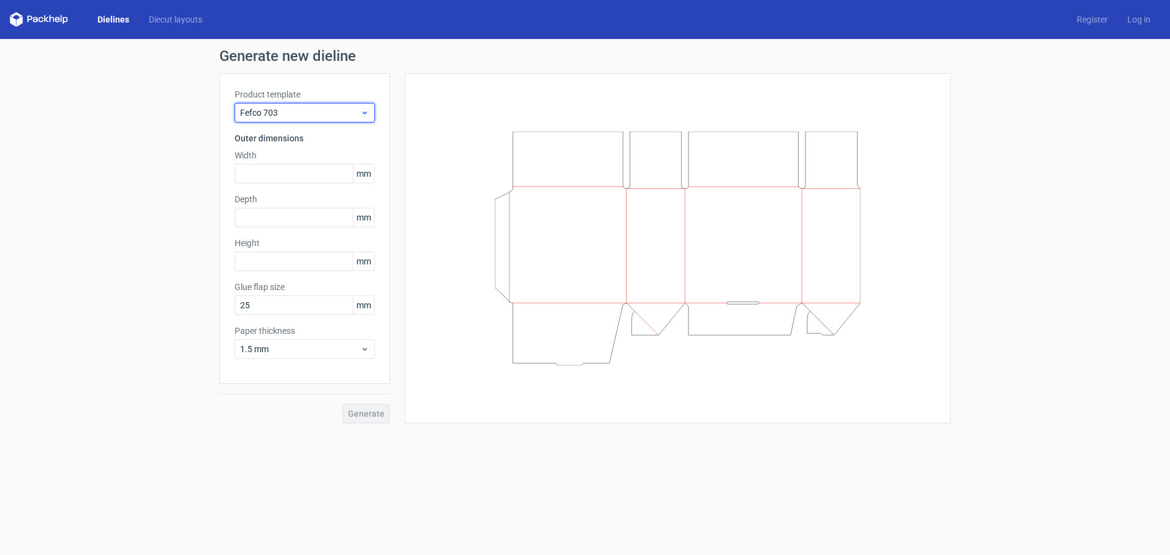
click at [322, 122] on div "Fefco 703" at bounding box center [305, 113] width 140 height 20
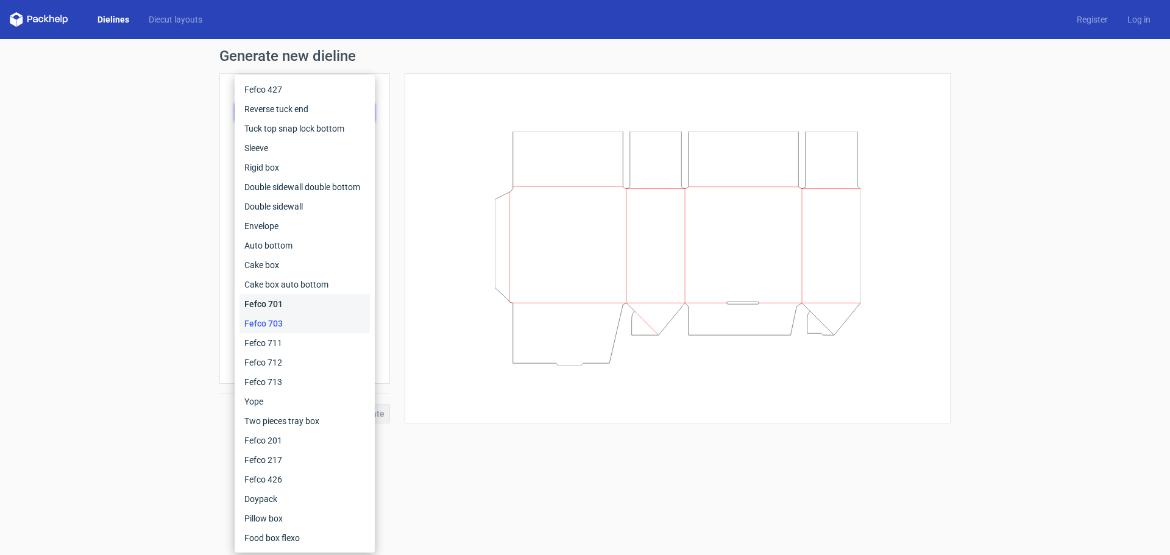
click at [294, 308] on div "Fefco 701" at bounding box center [305, 304] width 130 height 20
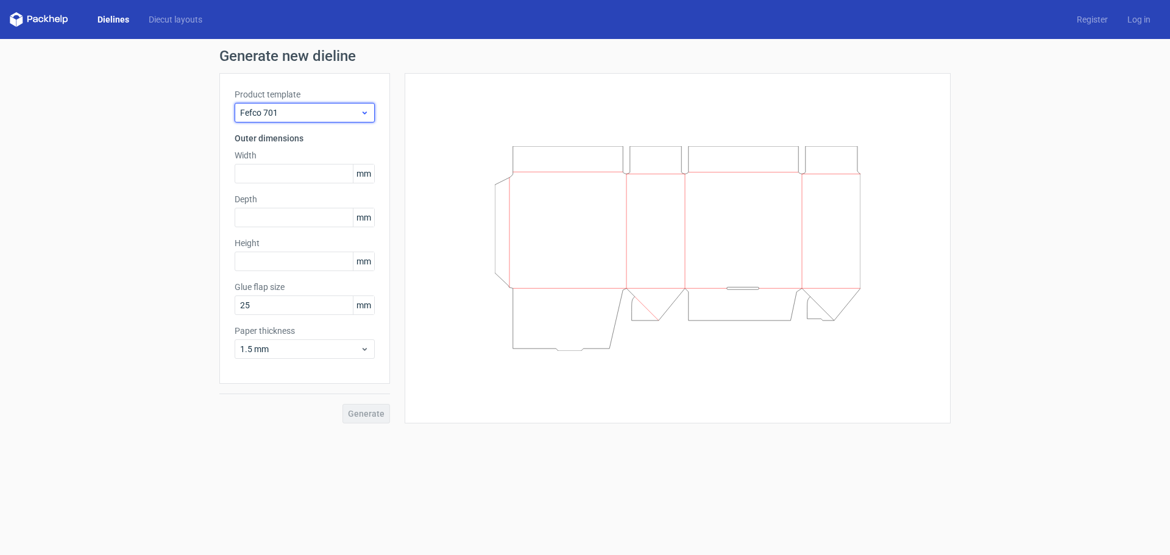
click at [338, 113] on span "Fefco 701" at bounding box center [300, 113] width 120 height 12
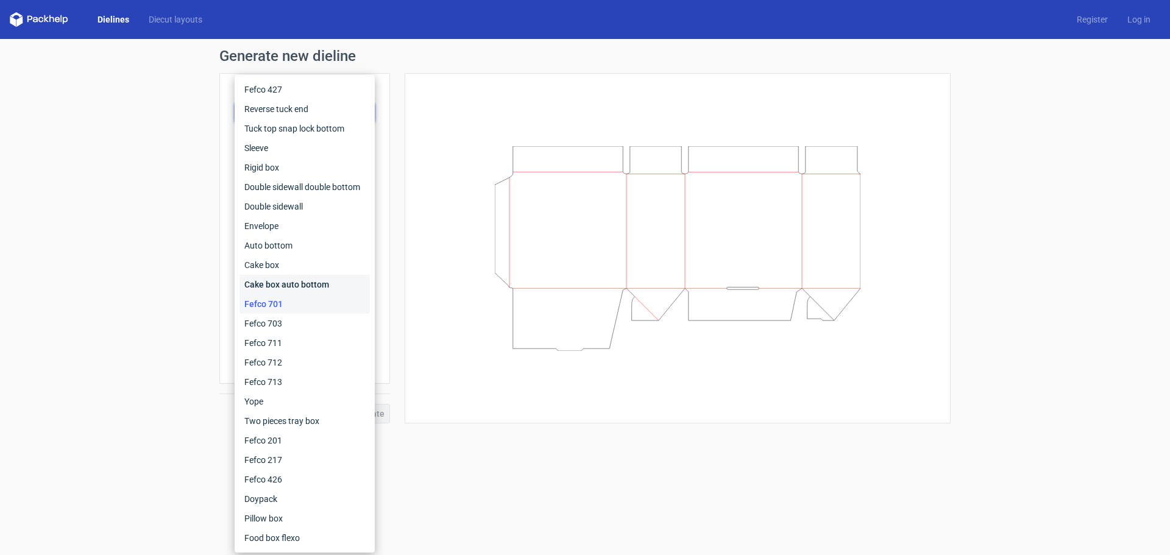
click at [319, 289] on div "Cake box auto bottom" at bounding box center [305, 285] width 130 height 20
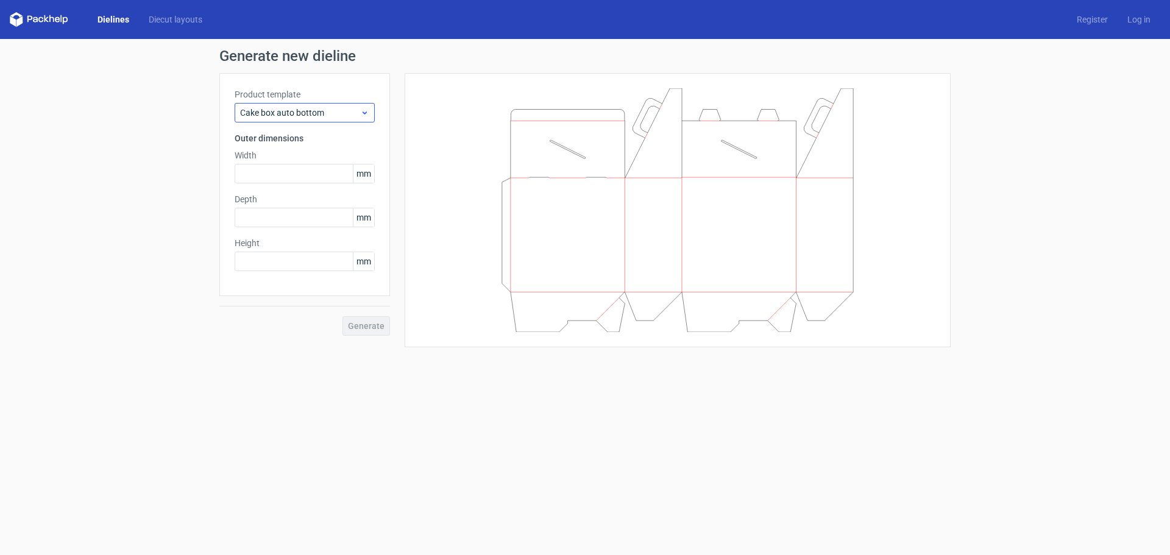
click at [336, 121] on div "Product template Cake box auto bottom Outer dimensions Width mm Depth mm Height…" at bounding box center [304, 184] width 171 height 223
click at [333, 116] on span "Cake box auto bottom" at bounding box center [300, 113] width 120 height 12
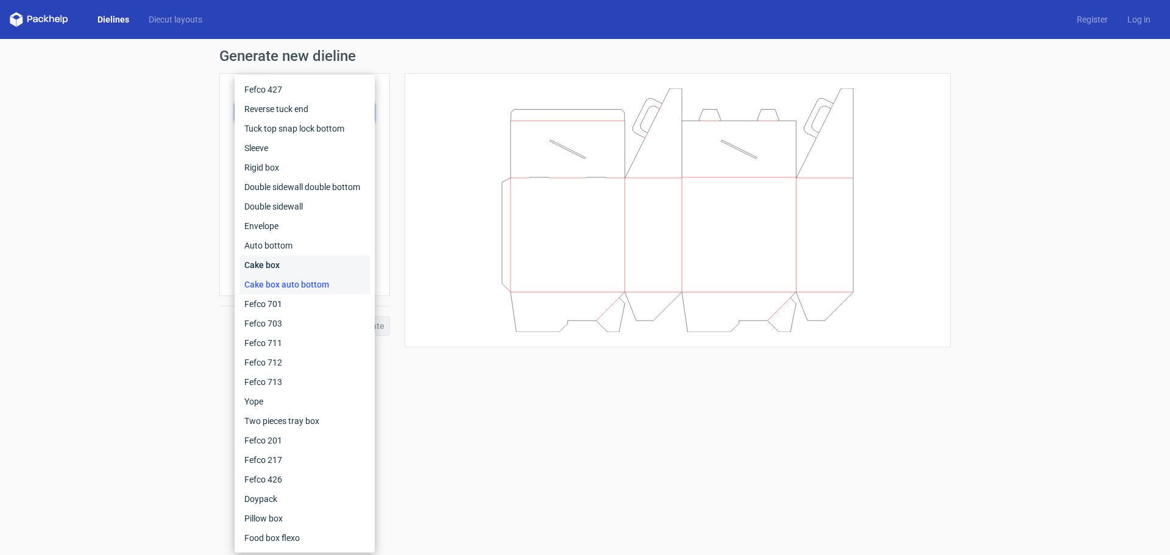
click at [279, 262] on div "Cake box" at bounding box center [305, 265] width 130 height 20
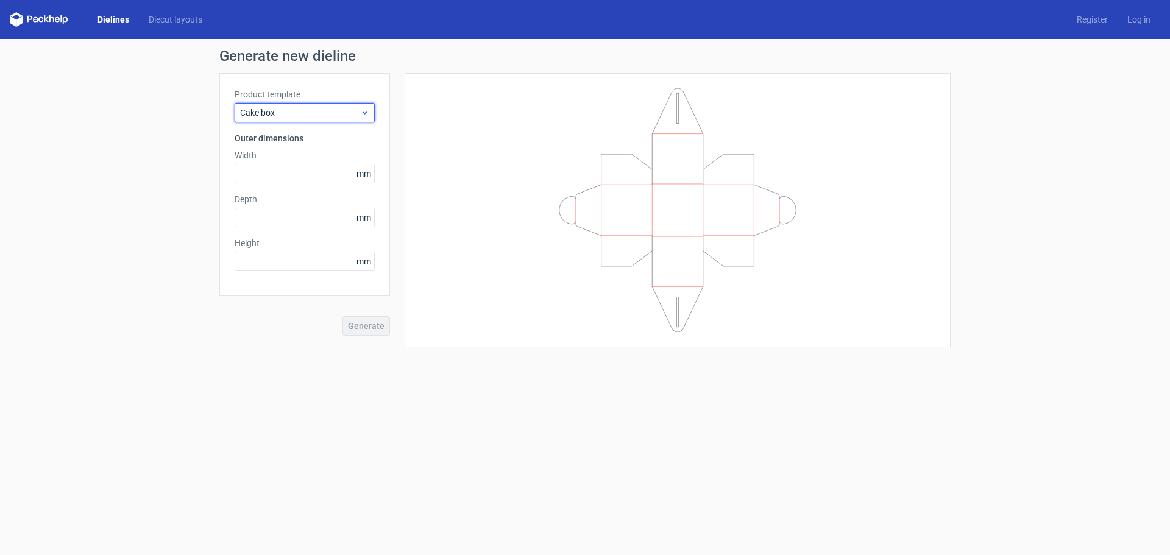
click at [303, 112] on span "Cake box" at bounding box center [300, 113] width 120 height 12
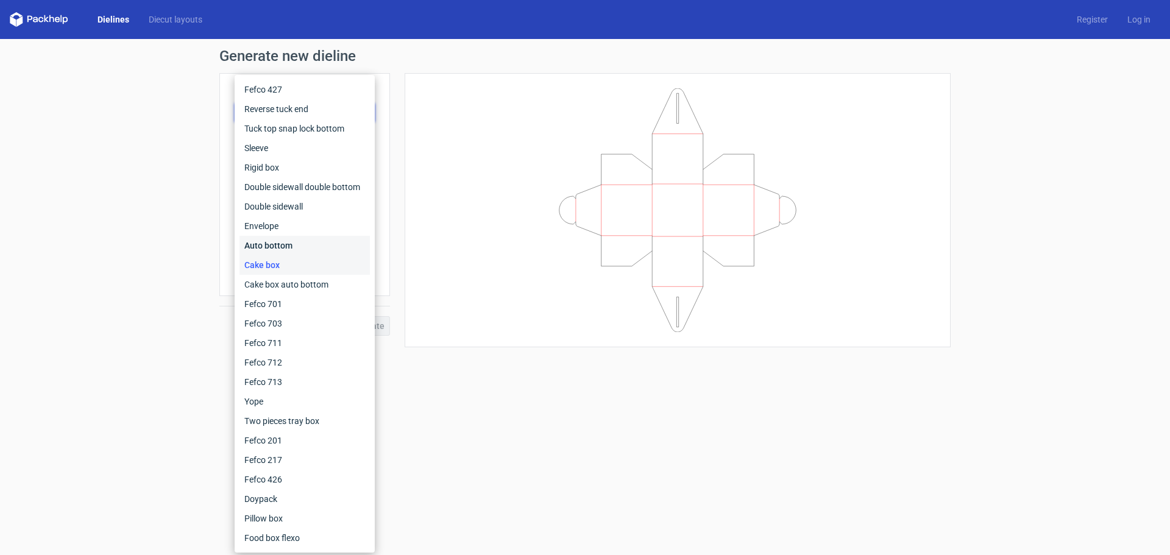
click at [293, 241] on div "Auto bottom" at bounding box center [305, 246] width 130 height 20
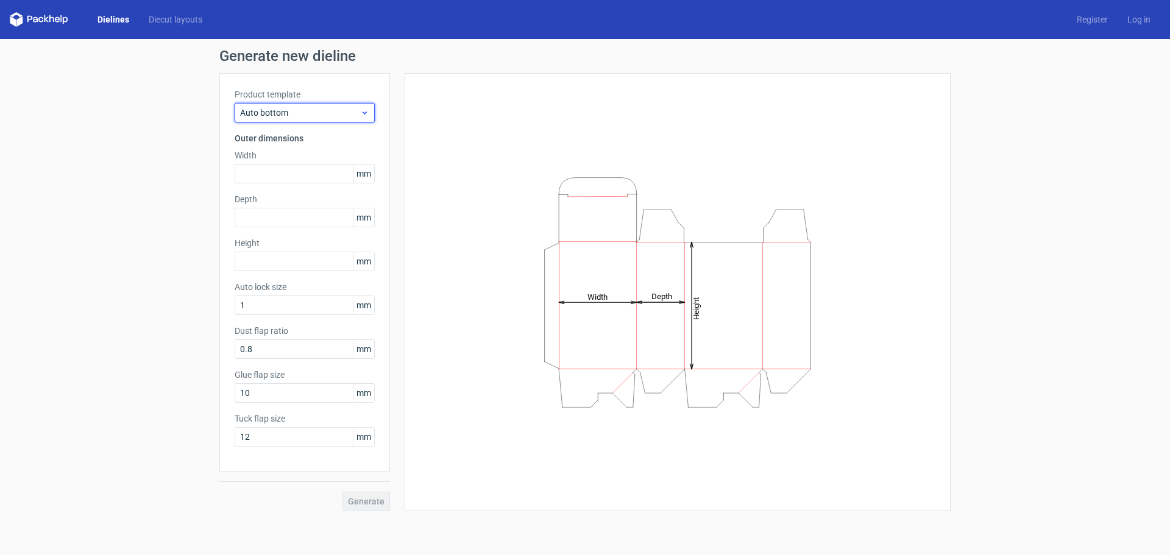
click at [310, 114] on span "Auto bottom" at bounding box center [300, 113] width 120 height 12
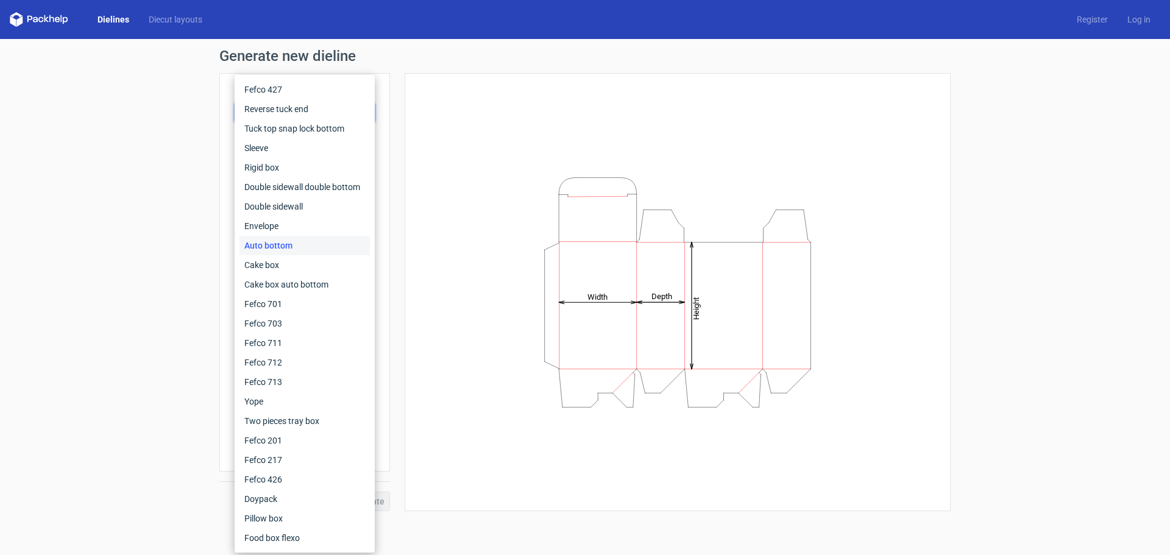
click at [292, 236] on div "Auto bottom" at bounding box center [305, 246] width 130 height 20
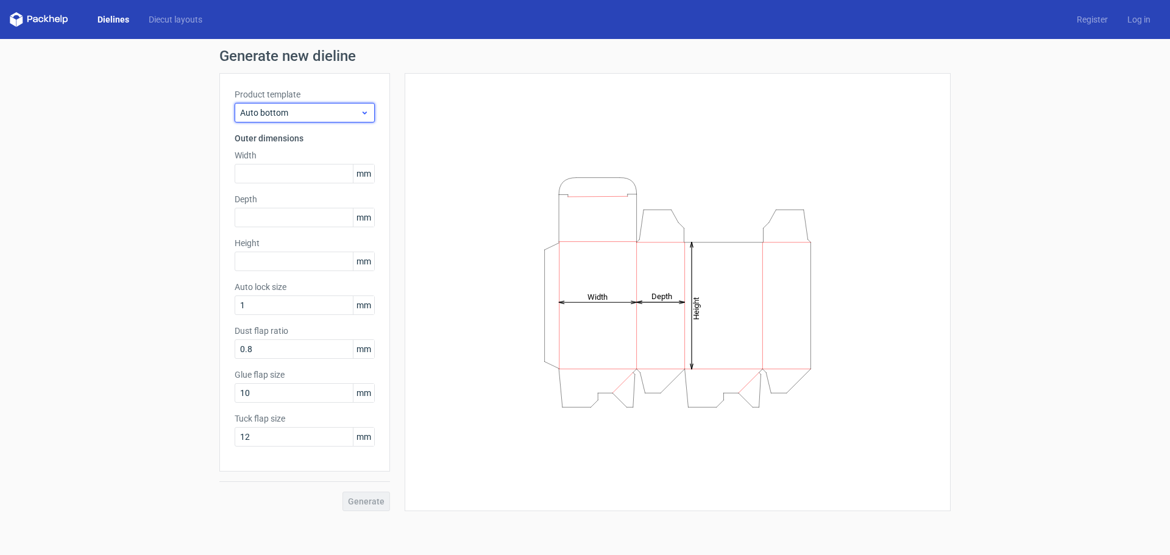
click at [304, 116] on span "Auto bottom" at bounding box center [300, 113] width 120 height 12
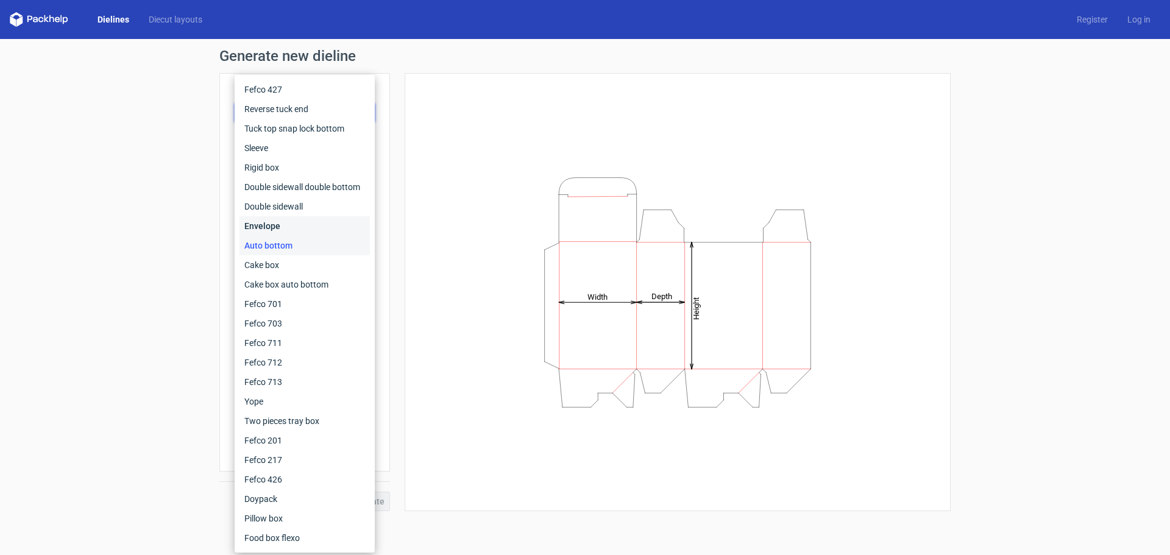
click at [285, 221] on div "Envelope" at bounding box center [305, 226] width 130 height 20
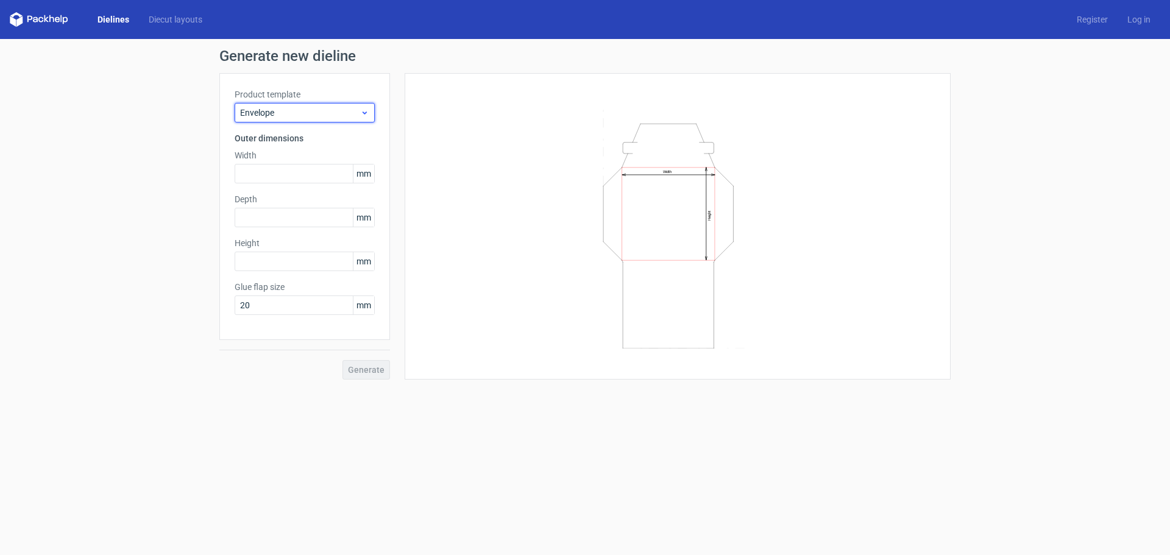
click at [296, 117] on span "Envelope" at bounding box center [300, 113] width 120 height 12
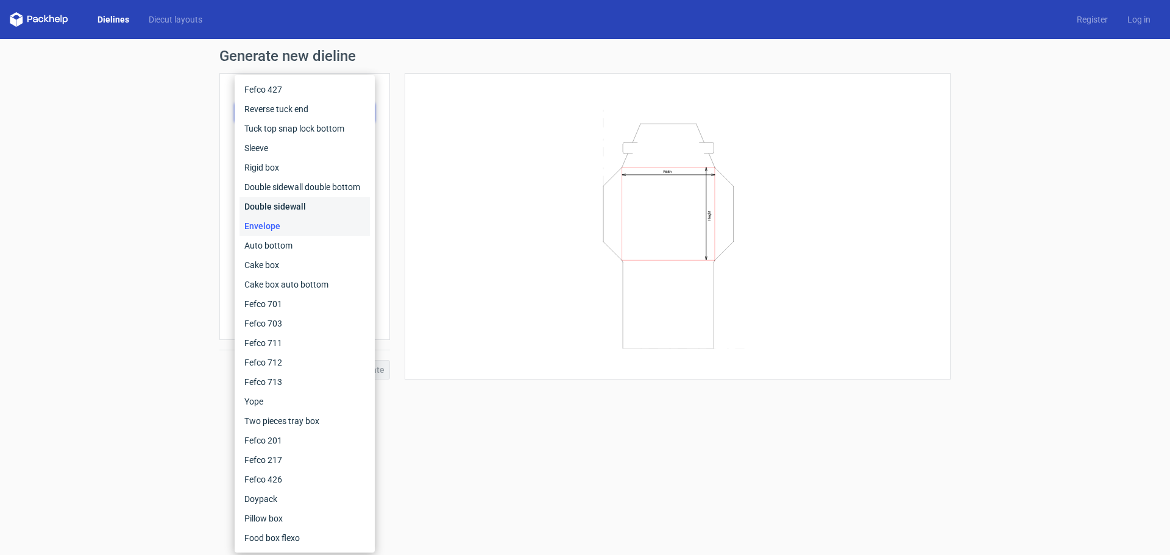
click at [289, 199] on div "Double sidewall" at bounding box center [305, 207] width 130 height 20
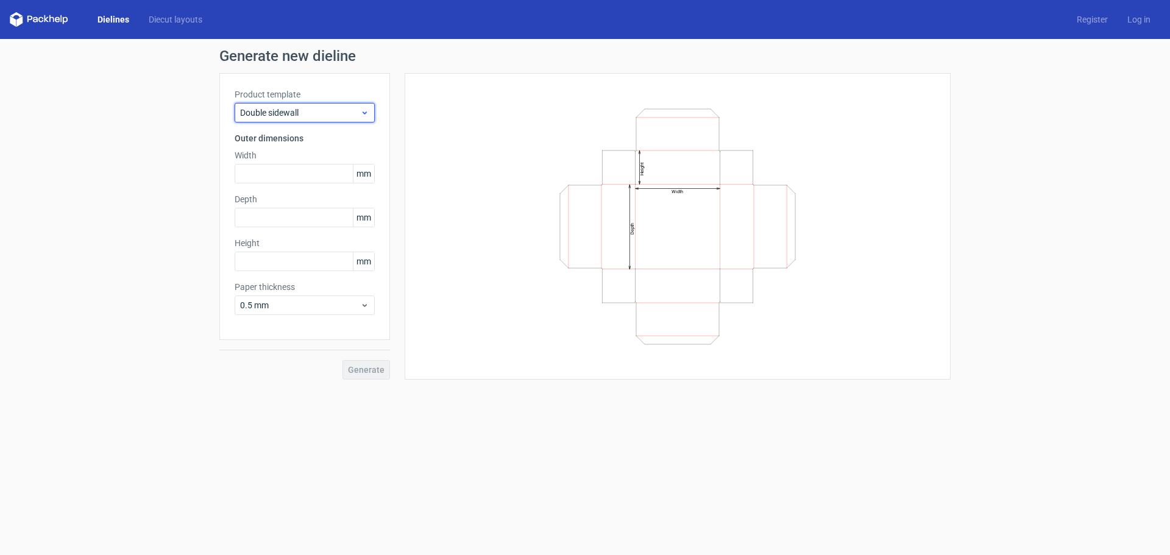
click at [308, 111] on span "Double sidewall" at bounding box center [300, 113] width 120 height 12
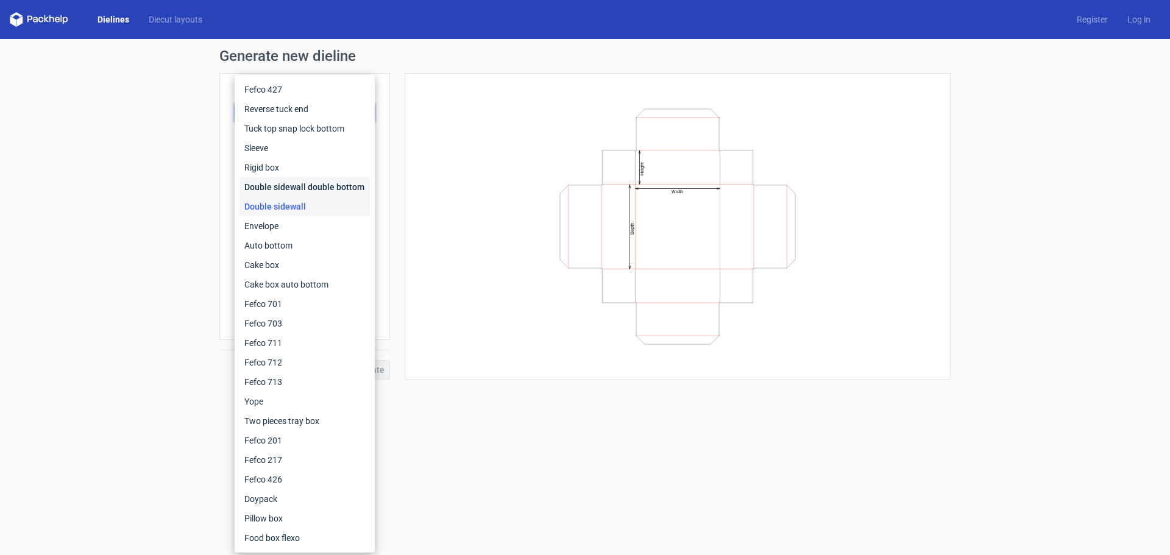
click at [298, 184] on div "Double sidewall double bottom" at bounding box center [305, 187] width 130 height 20
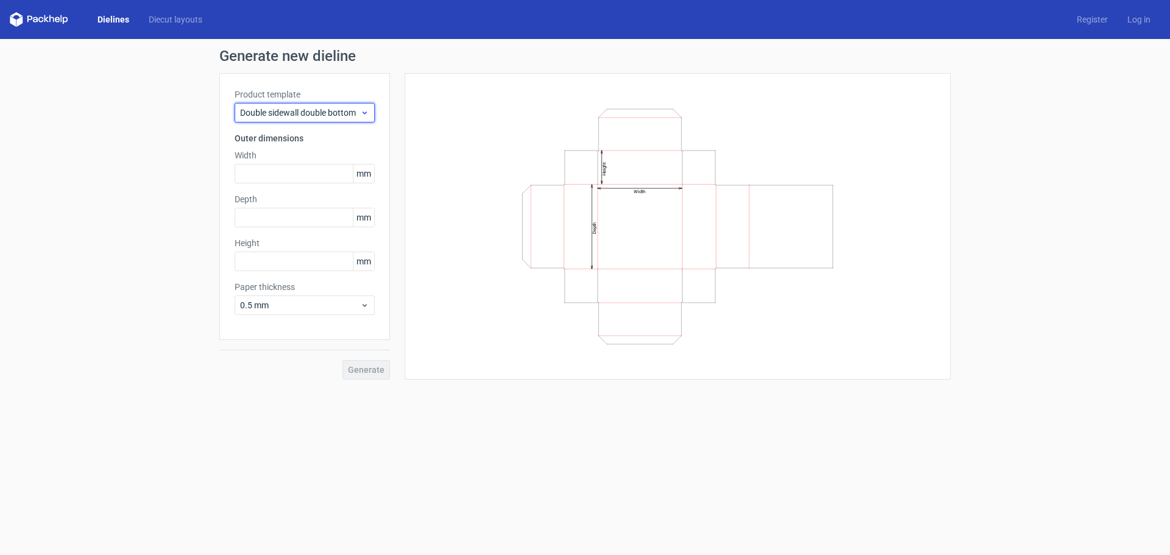
click at [314, 113] on span "Double sidewall double bottom" at bounding box center [300, 113] width 120 height 12
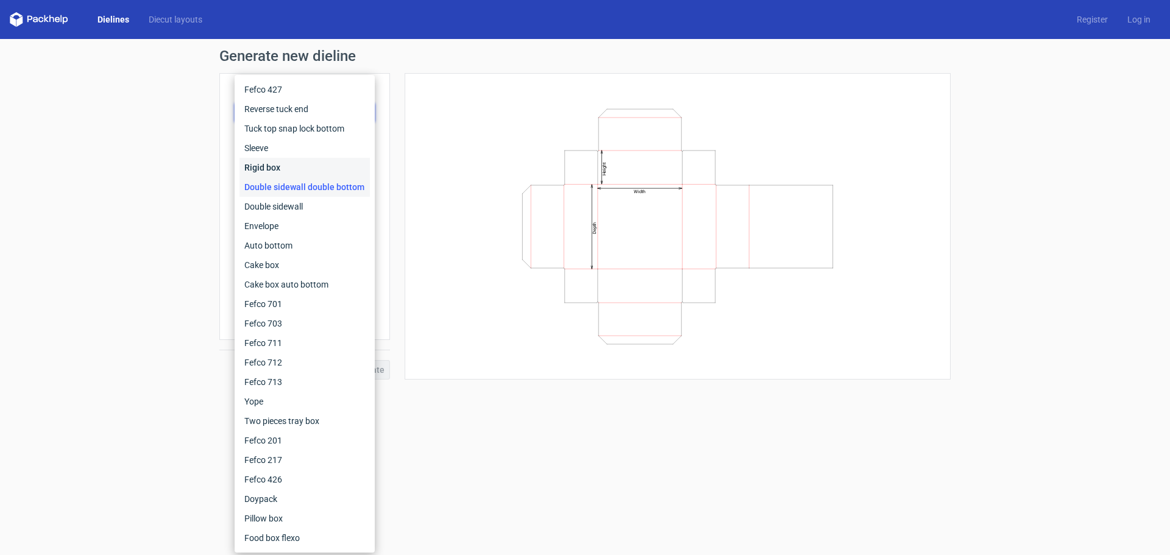
click at [306, 167] on div "Rigid box" at bounding box center [305, 168] width 130 height 20
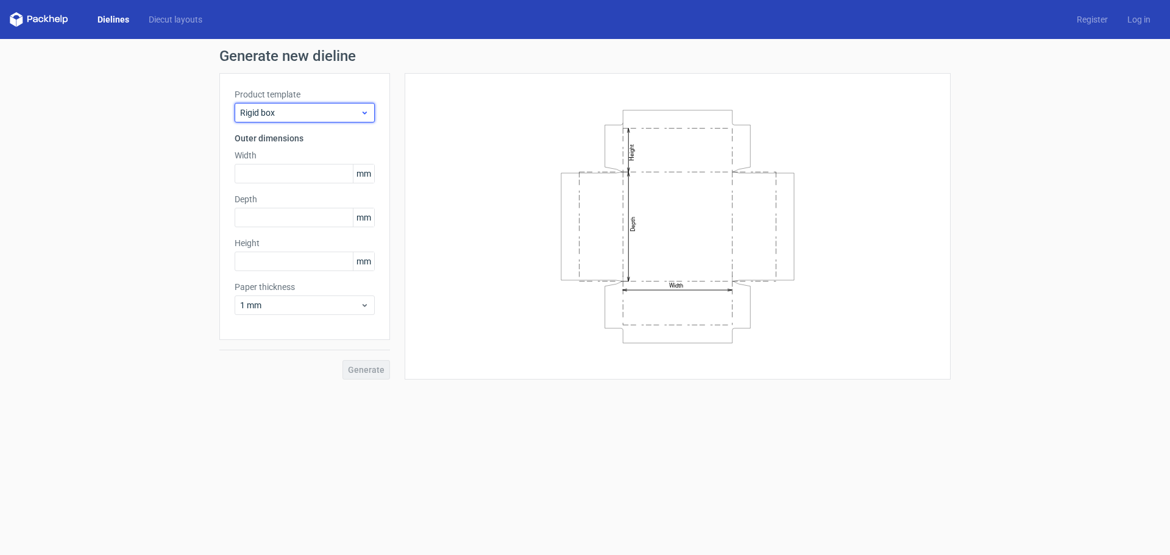
click at [322, 112] on span "Rigid box" at bounding box center [300, 113] width 120 height 12
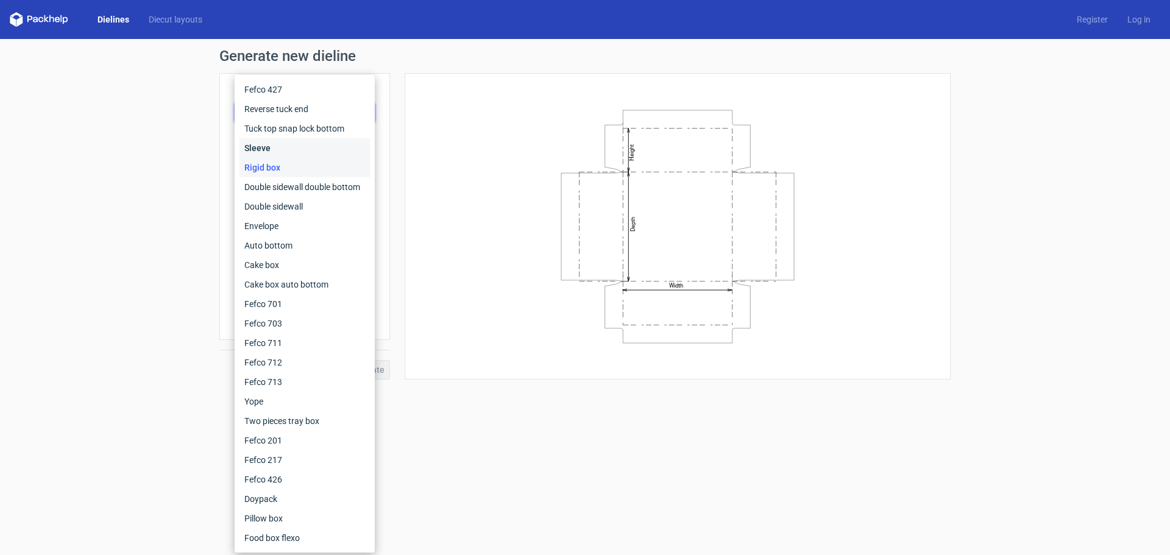
click at [307, 152] on div "Sleeve" at bounding box center [305, 148] width 130 height 20
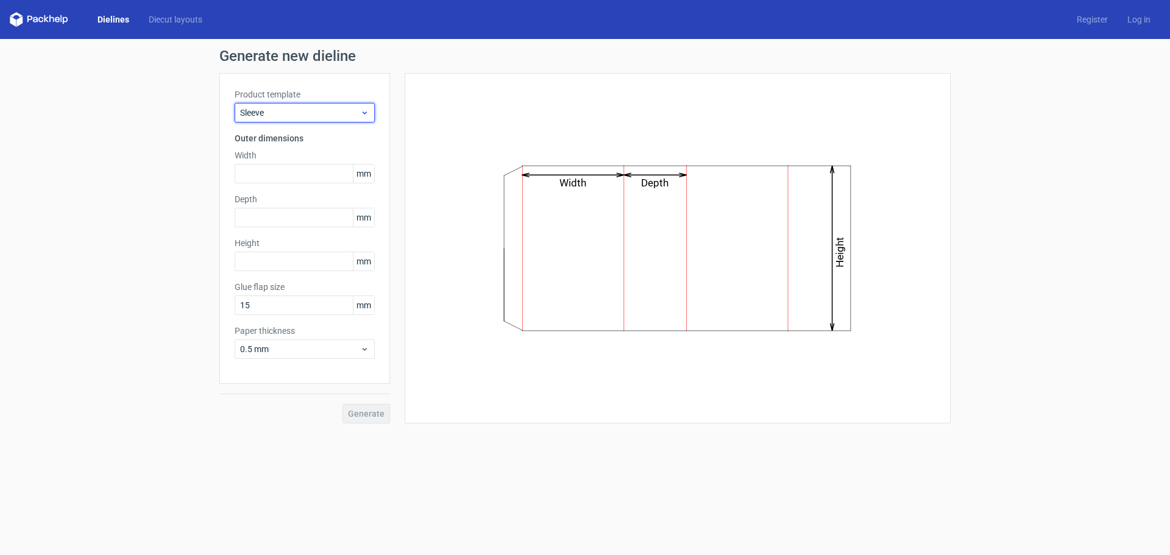
click at [309, 107] on span "Sleeve" at bounding box center [300, 113] width 120 height 12
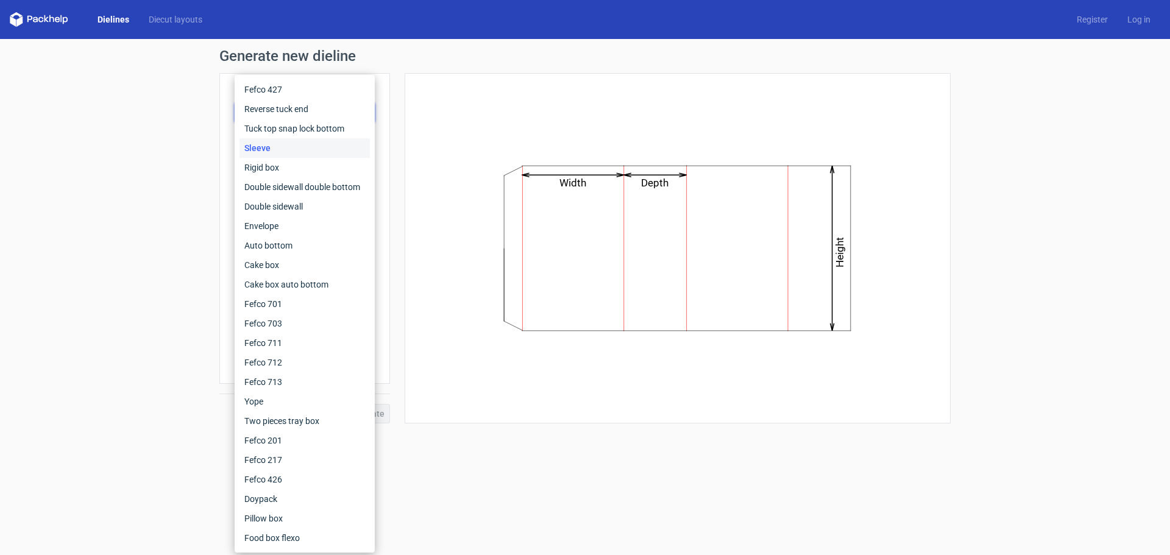
click at [294, 140] on div "Sleeve" at bounding box center [305, 148] width 130 height 20
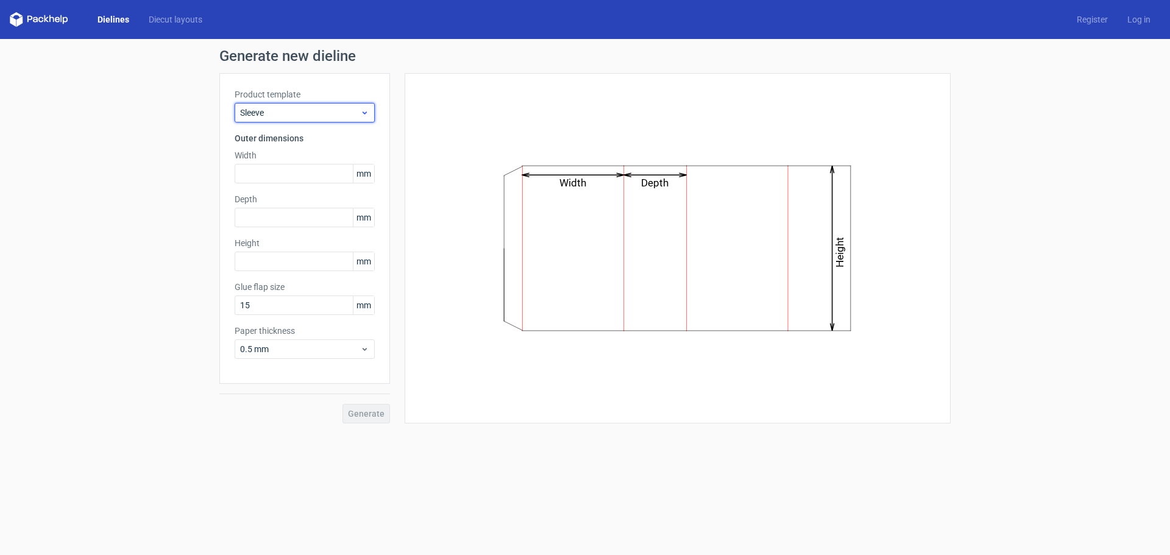
click at [299, 116] on span "Sleeve" at bounding box center [300, 113] width 120 height 12
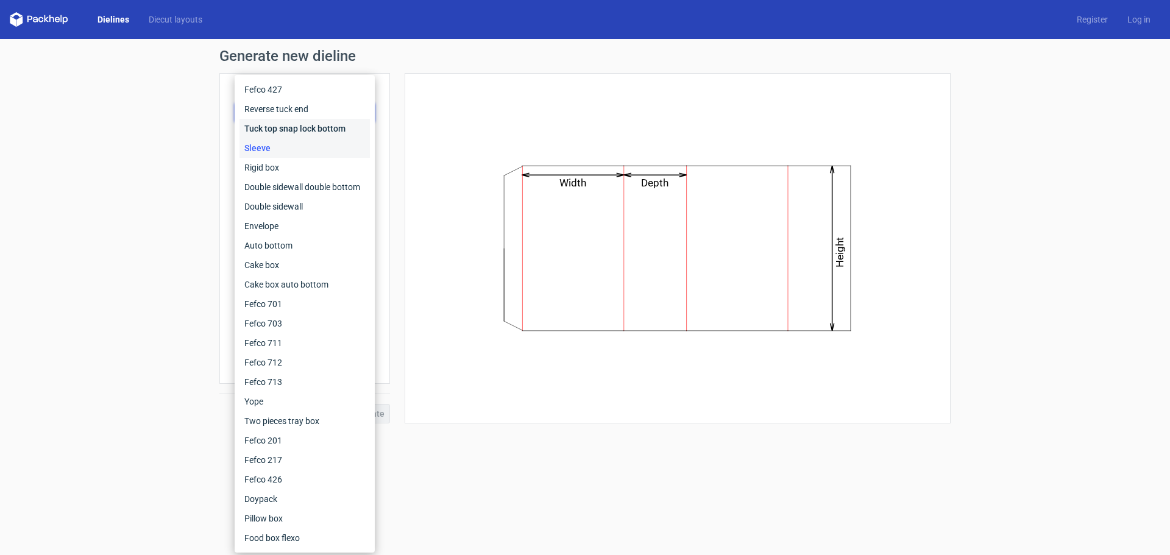
click at [293, 131] on div "Tuck top snap lock bottom" at bounding box center [305, 129] width 130 height 20
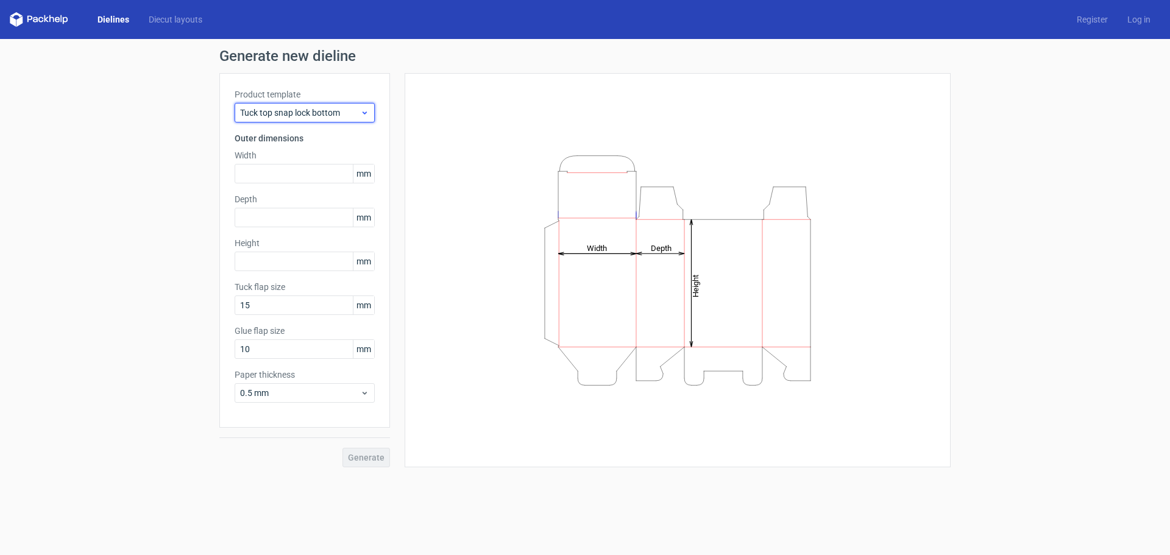
click at [302, 104] on div "Tuck top snap lock bottom" at bounding box center [305, 113] width 140 height 20
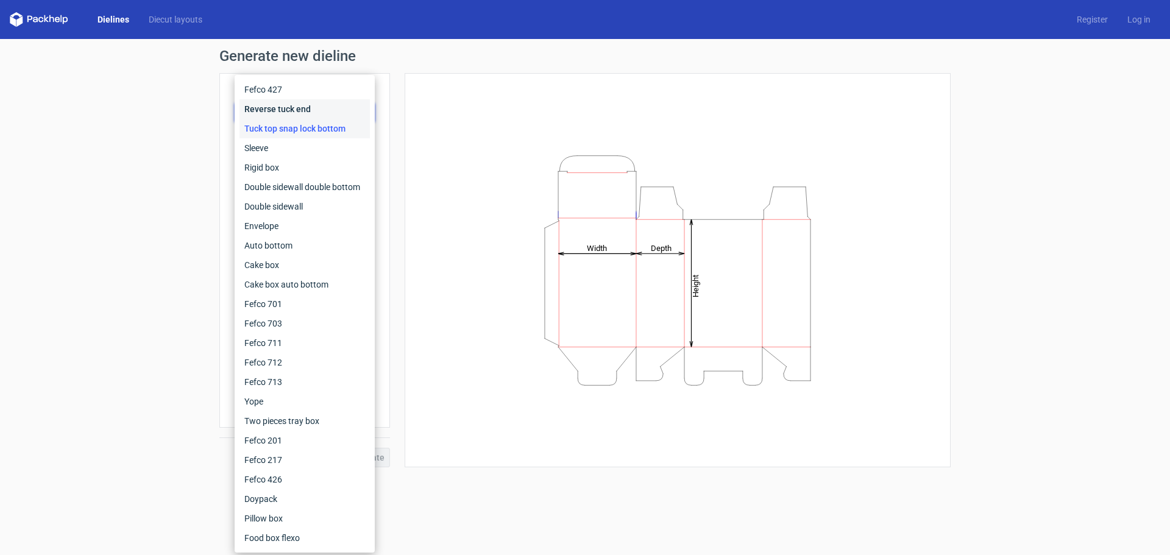
click at [295, 110] on div "Reverse tuck end" at bounding box center [305, 109] width 130 height 20
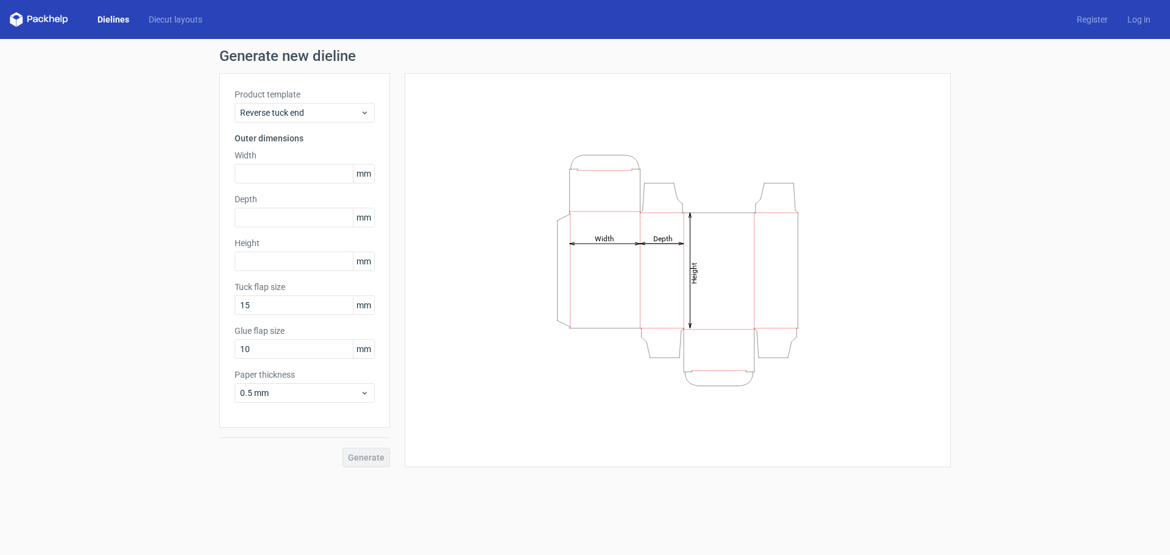
click at [302, 85] on div "Product template Reverse tuck end Outer dimensions Width mm Depth mm Height mm …" at bounding box center [304, 250] width 171 height 355
click at [296, 107] on div "Reverse tuck end" at bounding box center [305, 113] width 140 height 20
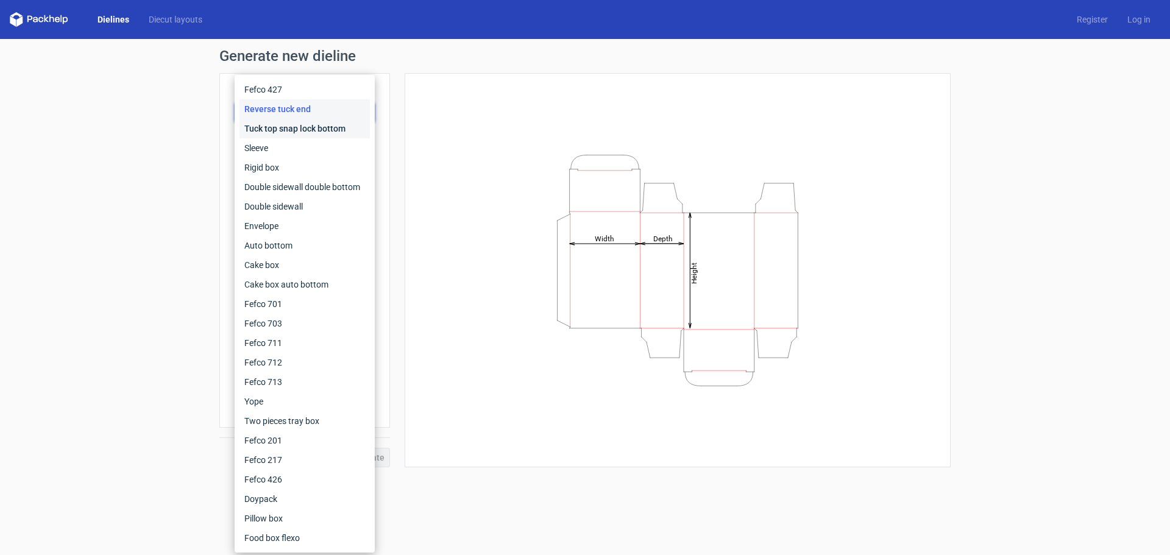
click at [289, 137] on div "Tuck top snap lock bottom" at bounding box center [305, 129] width 130 height 20
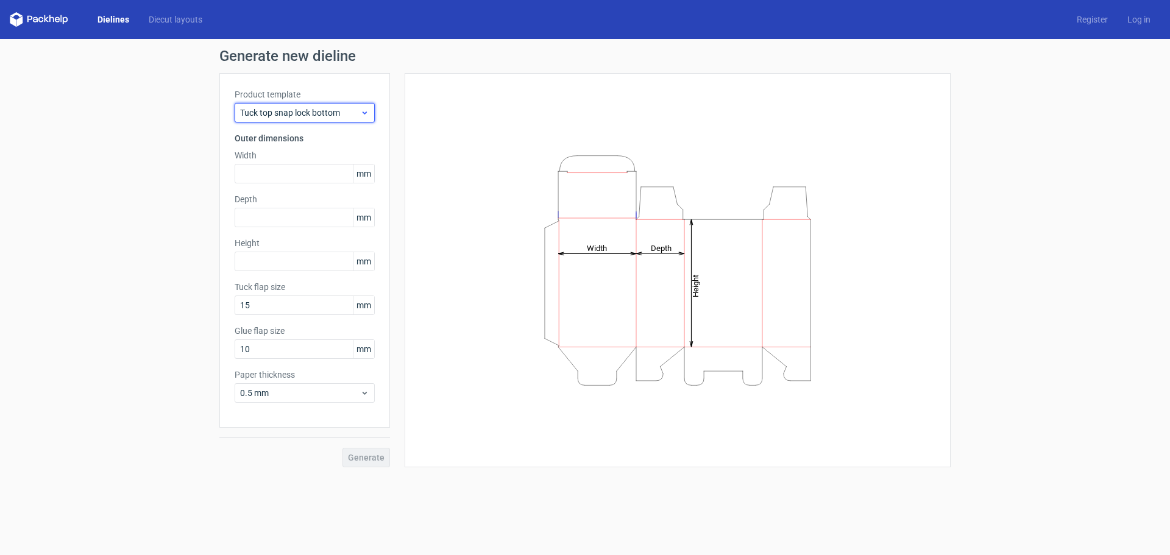
click at [348, 114] on span "Tuck top snap lock bottom" at bounding box center [300, 113] width 120 height 12
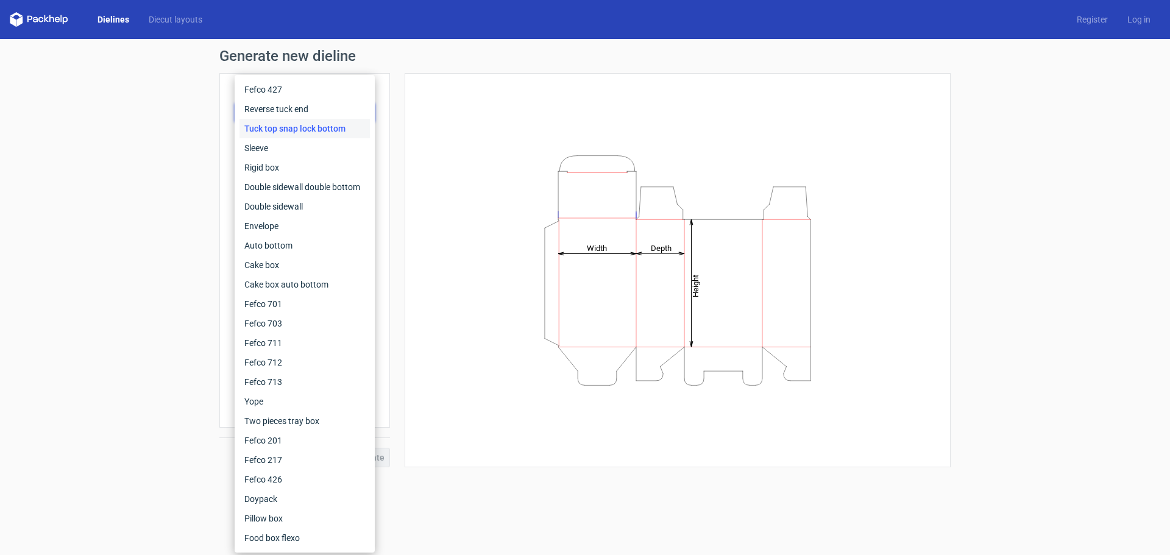
click at [401, 105] on div "Height Depth Width" at bounding box center [670, 270] width 561 height 394
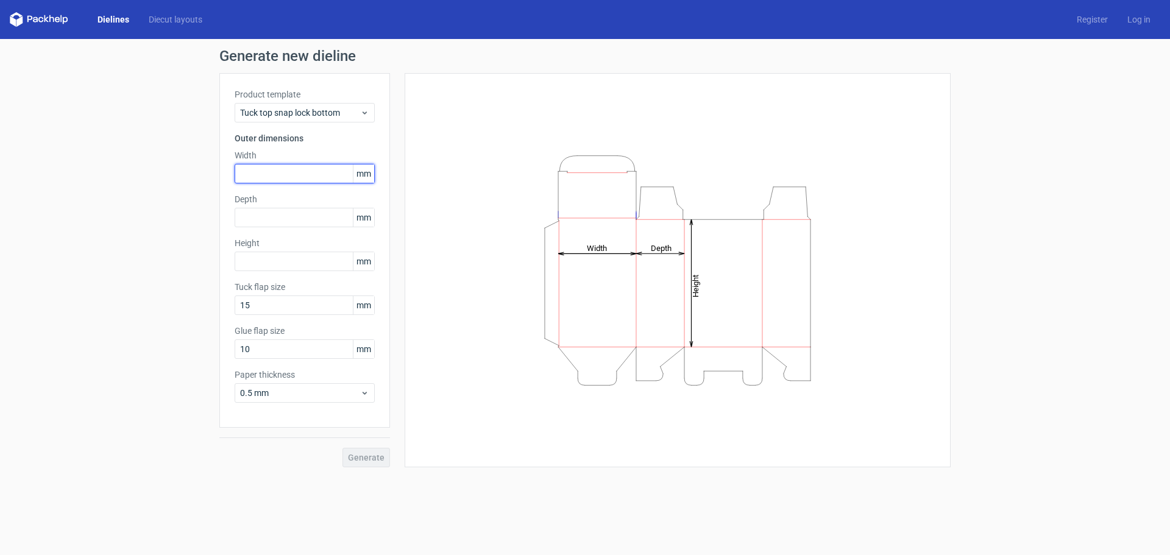
click at [293, 179] on input "text" at bounding box center [305, 174] width 140 height 20
type input "55"
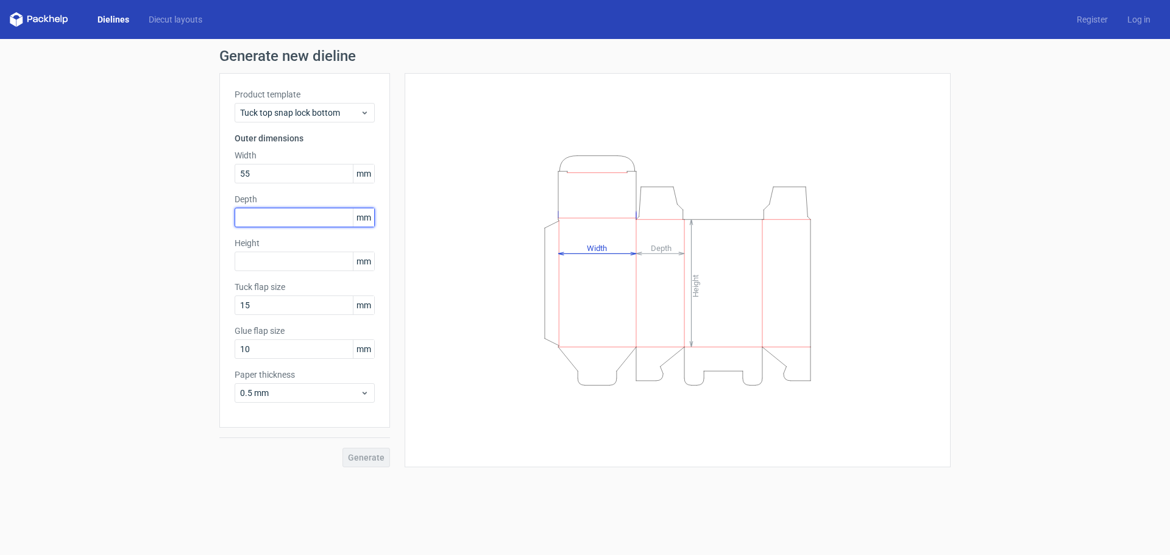
click at [285, 210] on input "text" at bounding box center [305, 218] width 140 height 20
type input "55"
click at [308, 261] on input "text" at bounding box center [305, 262] width 140 height 20
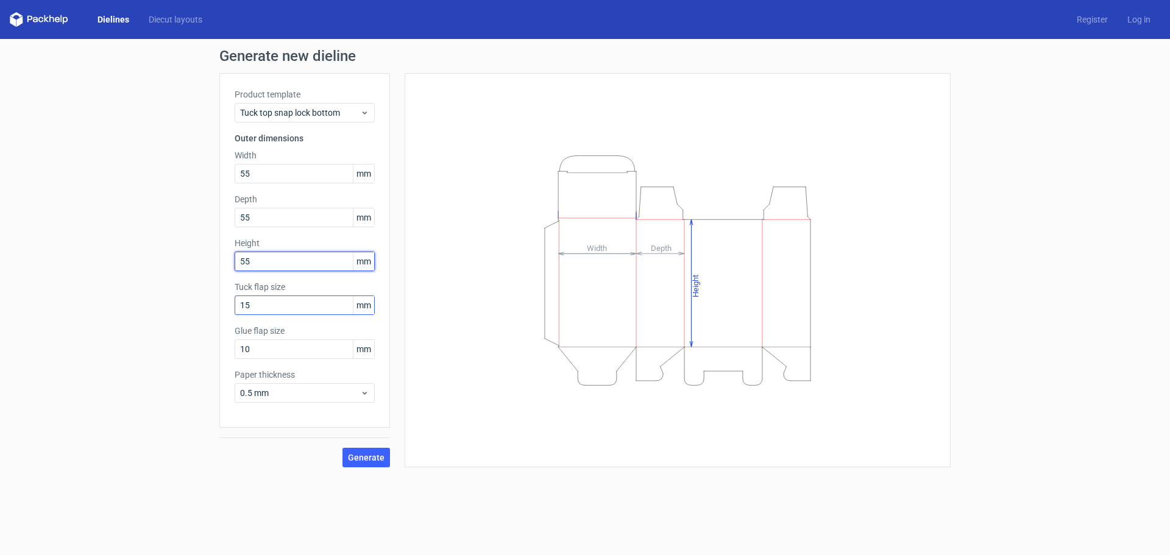
type input "55"
click at [318, 299] on input "15" at bounding box center [305, 306] width 140 height 20
type input "1"
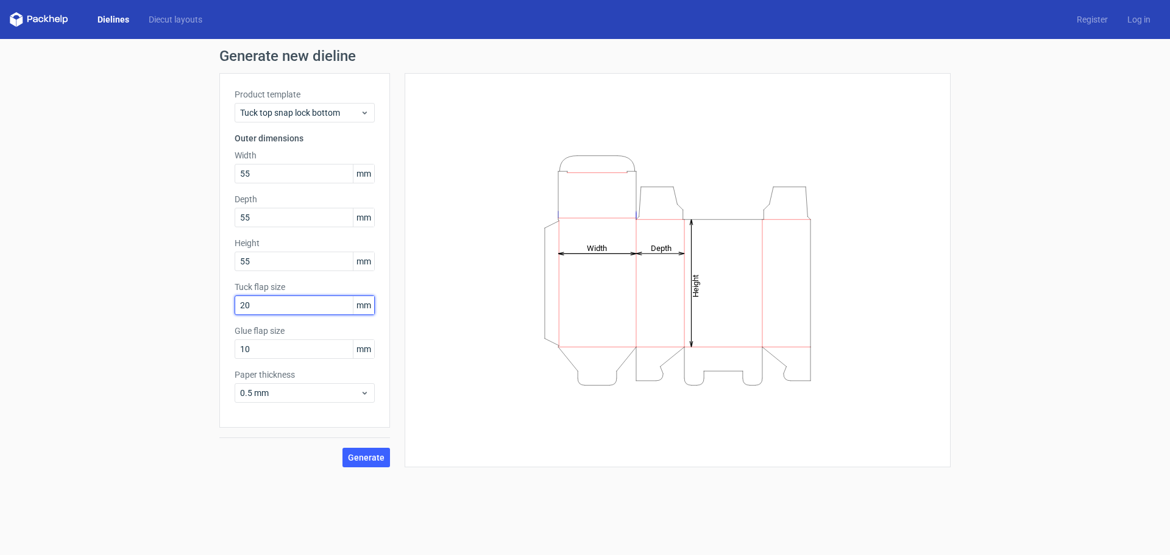
type input "20"
click at [444, 330] on div "Height Depth Width" at bounding box center [678, 270] width 516 height 364
click at [339, 310] on input "20" at bounding box center [305, 306] width 140 height 20
click at [308, 353] on input "10" at bounding box center [305, 349] width 140 height 20
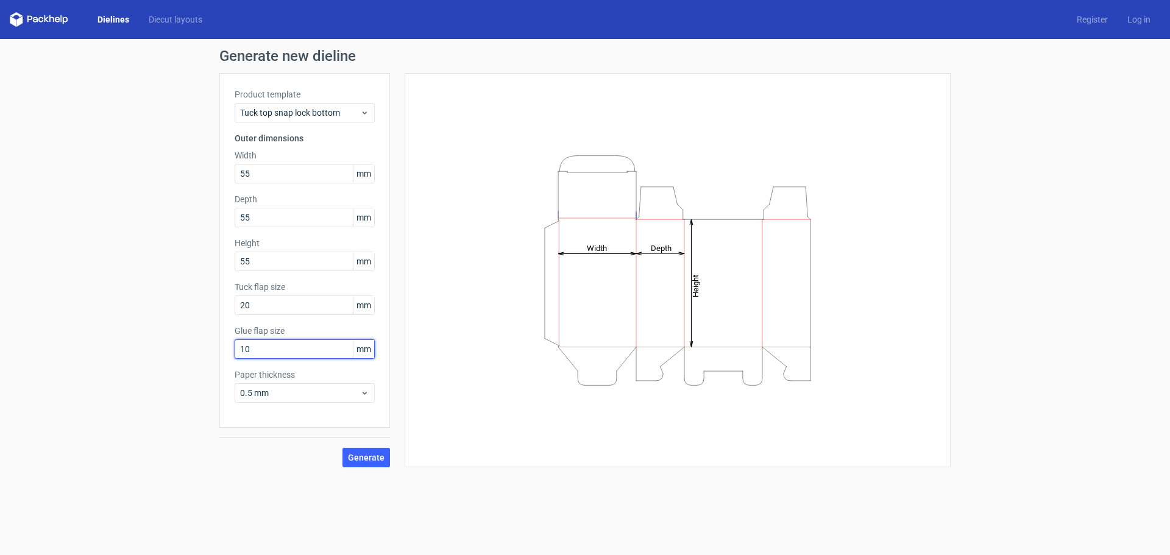
click at [308, 353] on input "10" at bounding box center [305, 349] width 140 height 20
type input "20"
click at [316, 314] on input "20" at bounding box center [305, 306] width 140 height 20
type input "15"
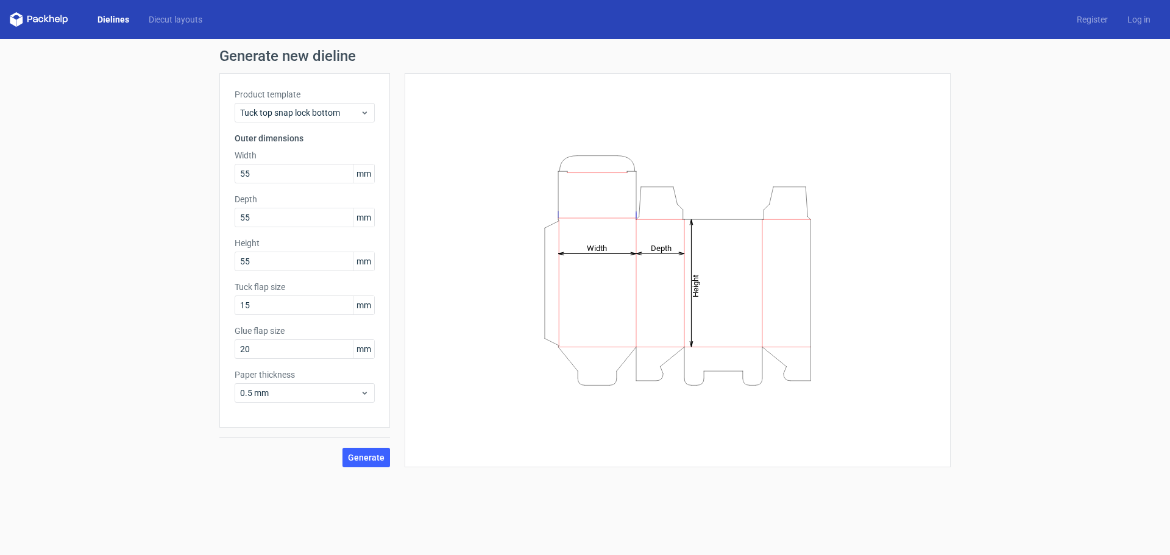
click at [415, 324] on div "Height Depth Width" at bounding box center [678, 270] width 546 height 394
click at [383, 466] on button "Generate" at bounding box center [367, 458] width 48 height 20
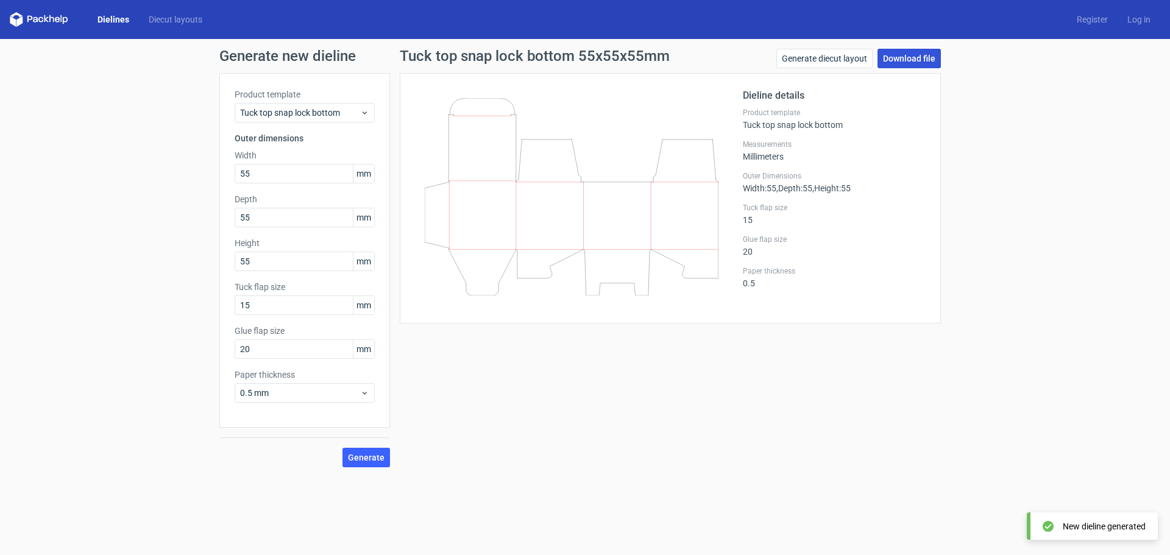
click at [908, 57] on link "Download file" at bounding box center [909, 59] width 63 height 20
